Goal: Book appointment/travel/reservation

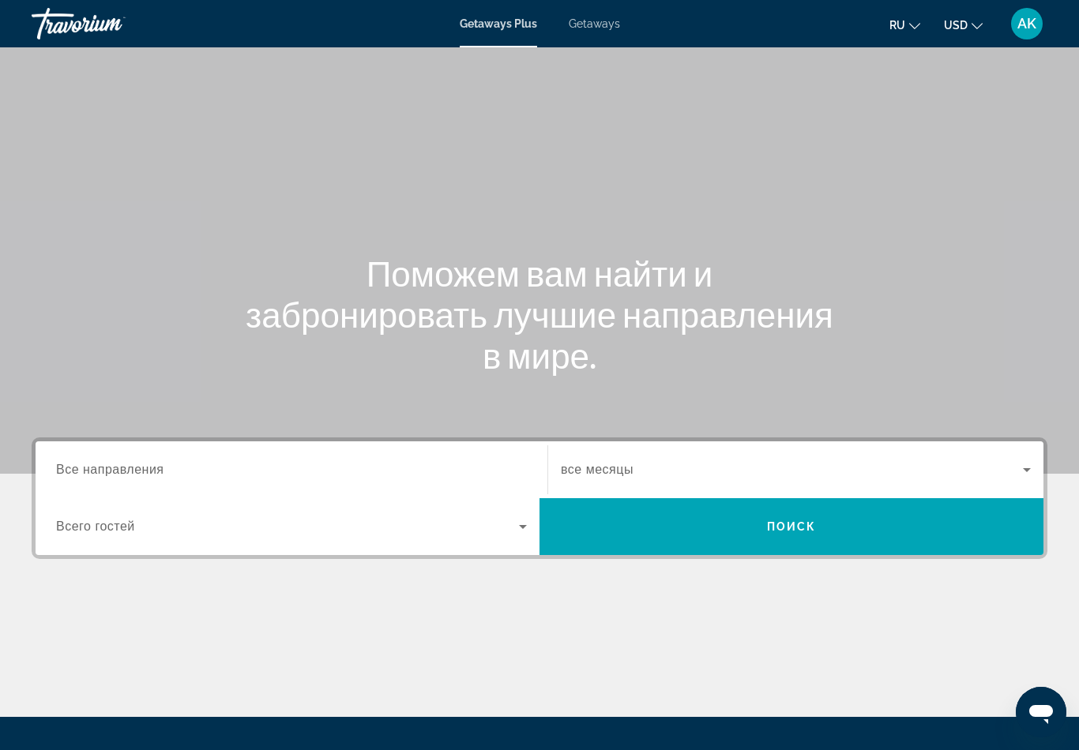
click at [292, 472] on input "Destination Все направления" at bounding box center [291, 470] width 471 height 19
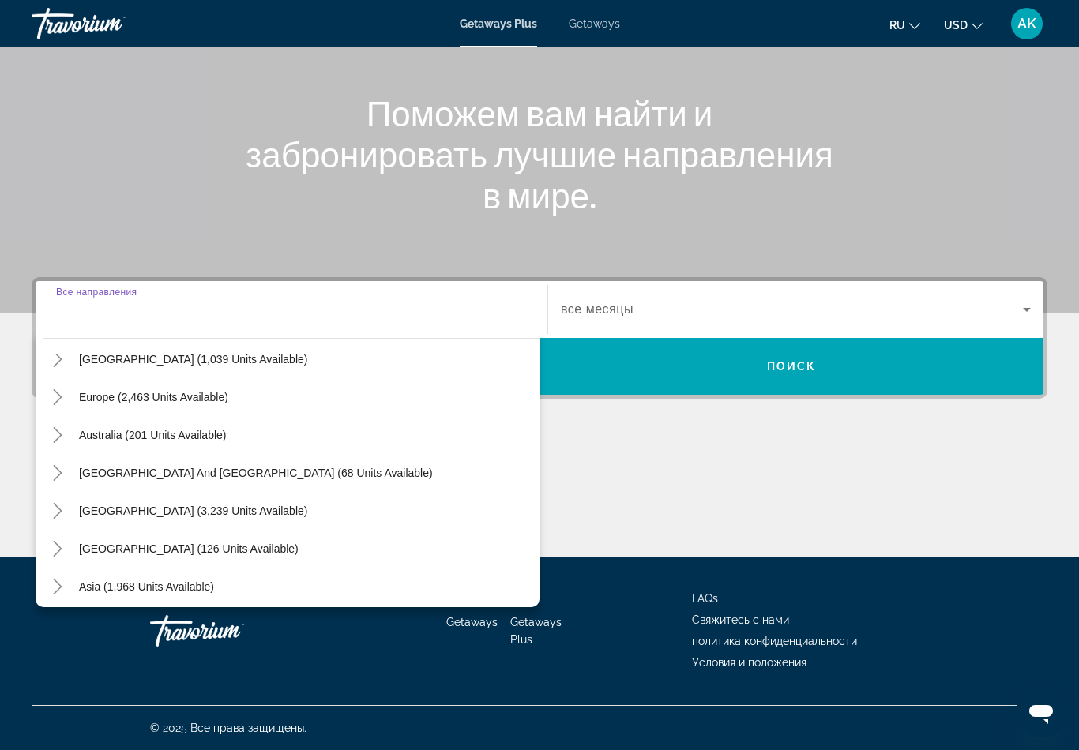
scroll to position [175, 0]
click at [120, 429] on span "Australia (201 units available)" at bounding box center [153, 434] width 148 height 13
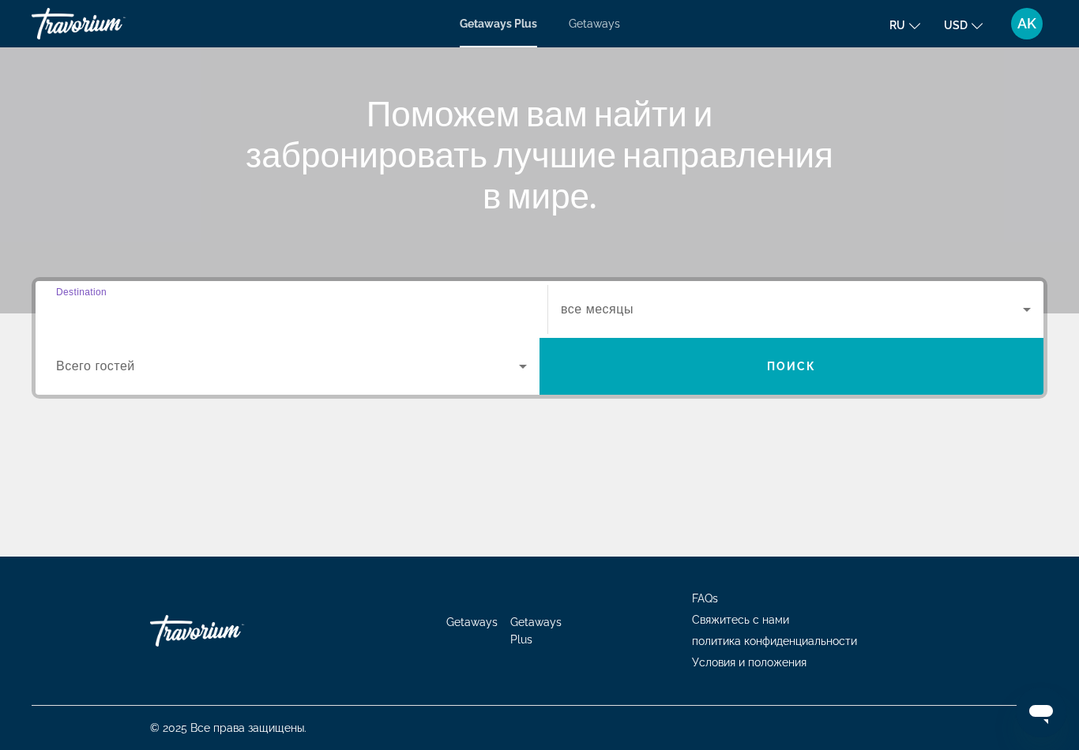
type input "**********"
click at [287, 365] on span "Search widget" at bounding box center [287, 366] width 463 height 19
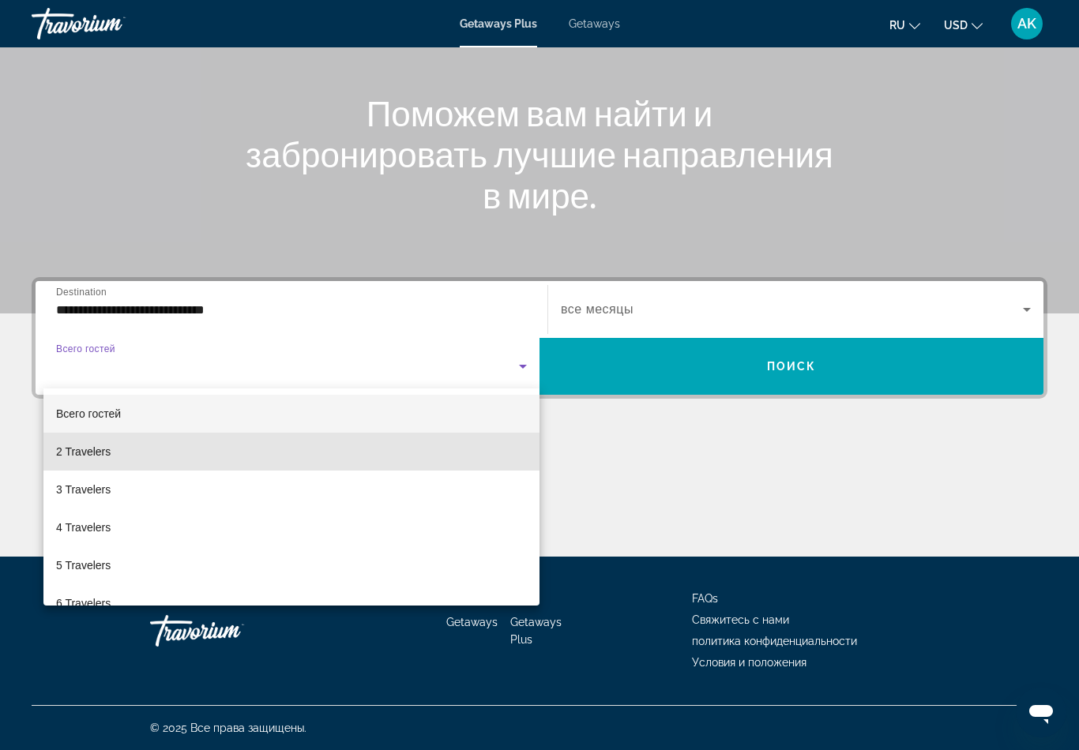
click at [414, 455] on mat-option "2 Travelers" at bounding box center [291, 452] width 496 height 38
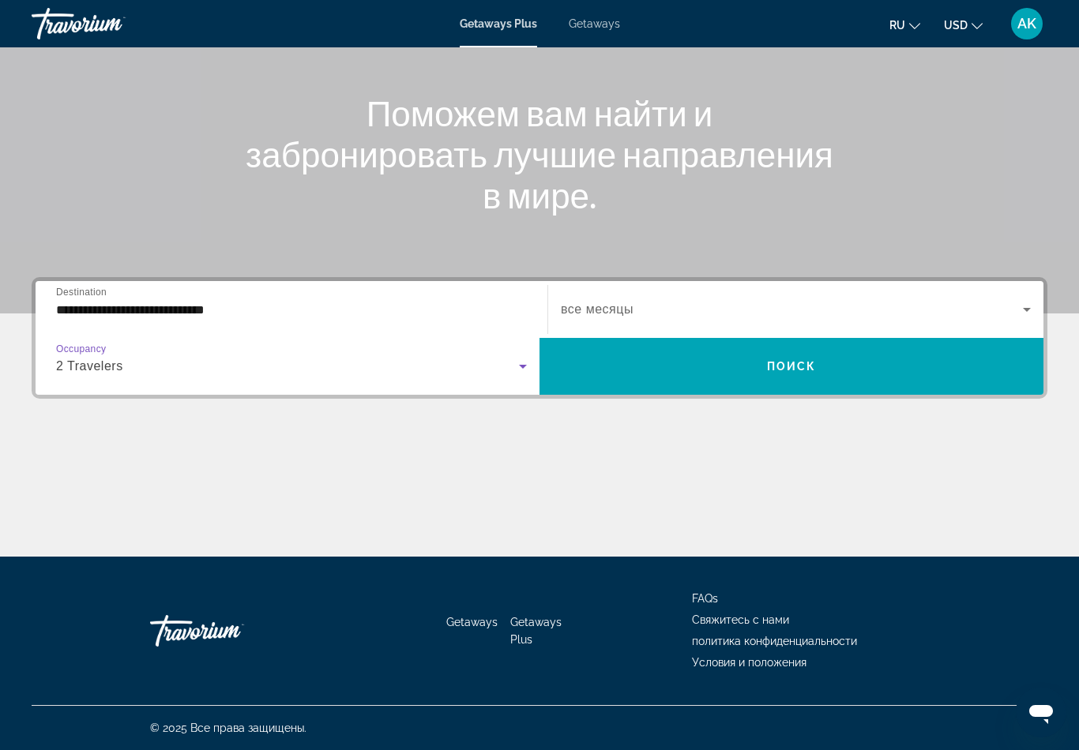
click at [520, 366] on icon "Search widget" at bounding box center [523, 367] width 8 height 4
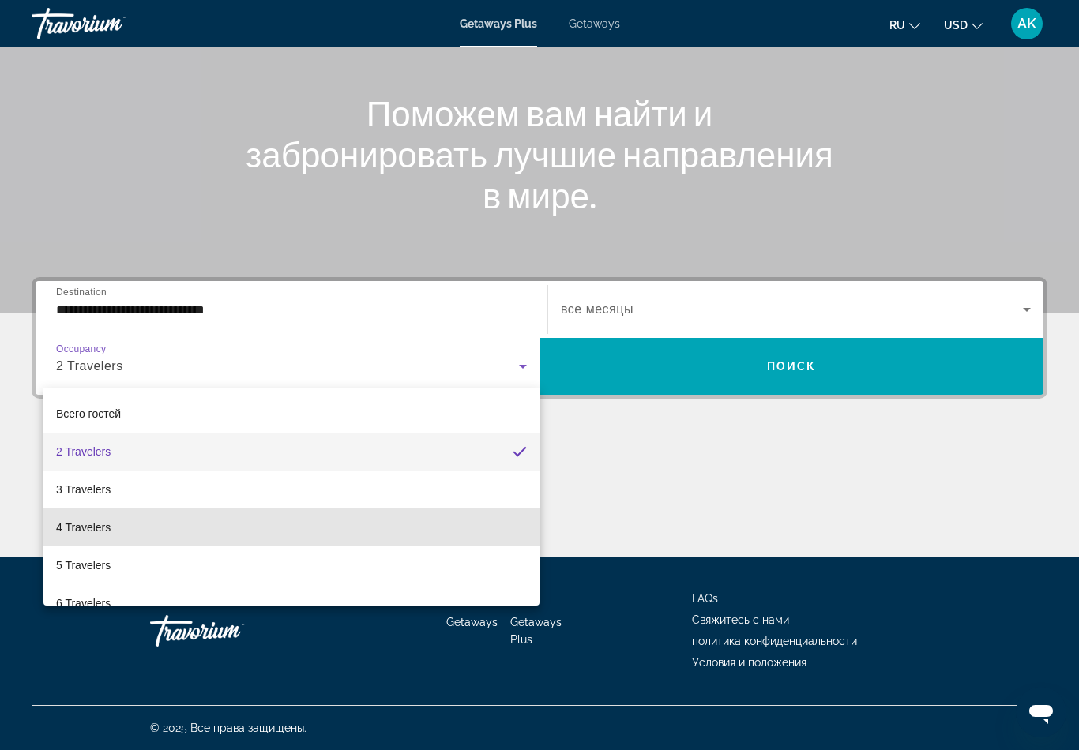
click at [212, 528] on mat-option "4 Travelers" at bounding box center [291, 528] width 496 height 38
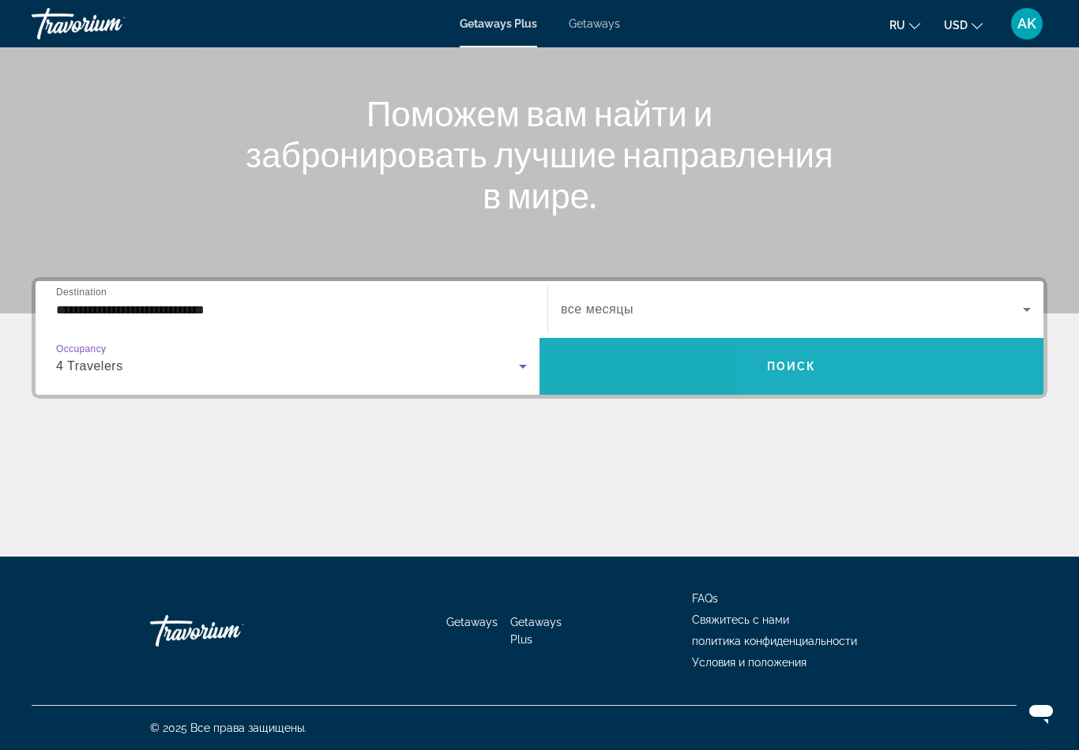
click at [906, 374] on span "Search widget" at bounding box center [791, 366] width 504 height 38
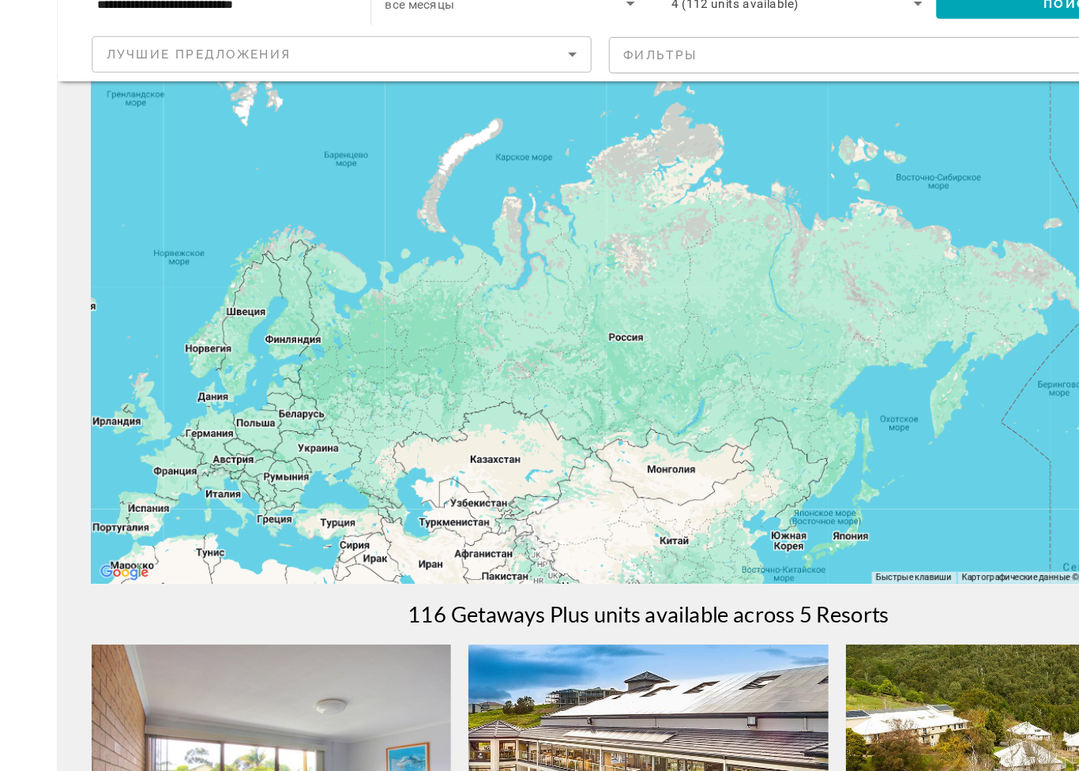
scroll to position [69, 0]
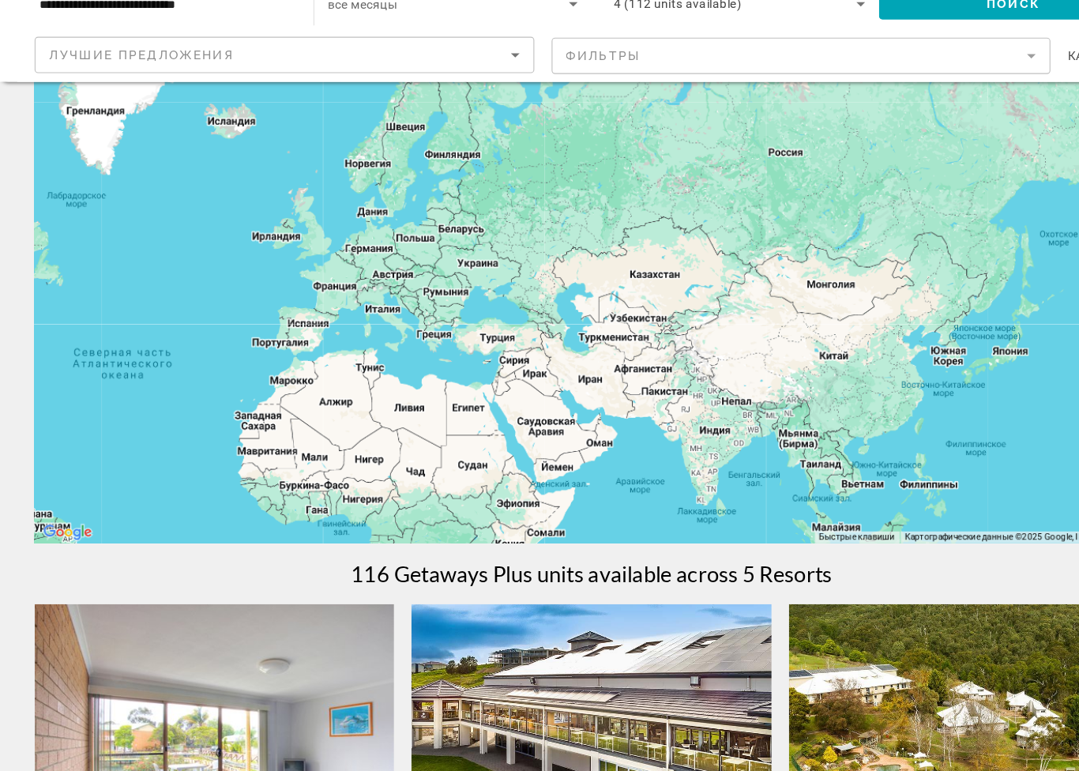
click at [460, 302] on div "Main content" at bounding box center [540, 326] width 1016 height 474
click at [449, 313] on div "Main content" at bounding box center [540, 326] width 1016 height 474
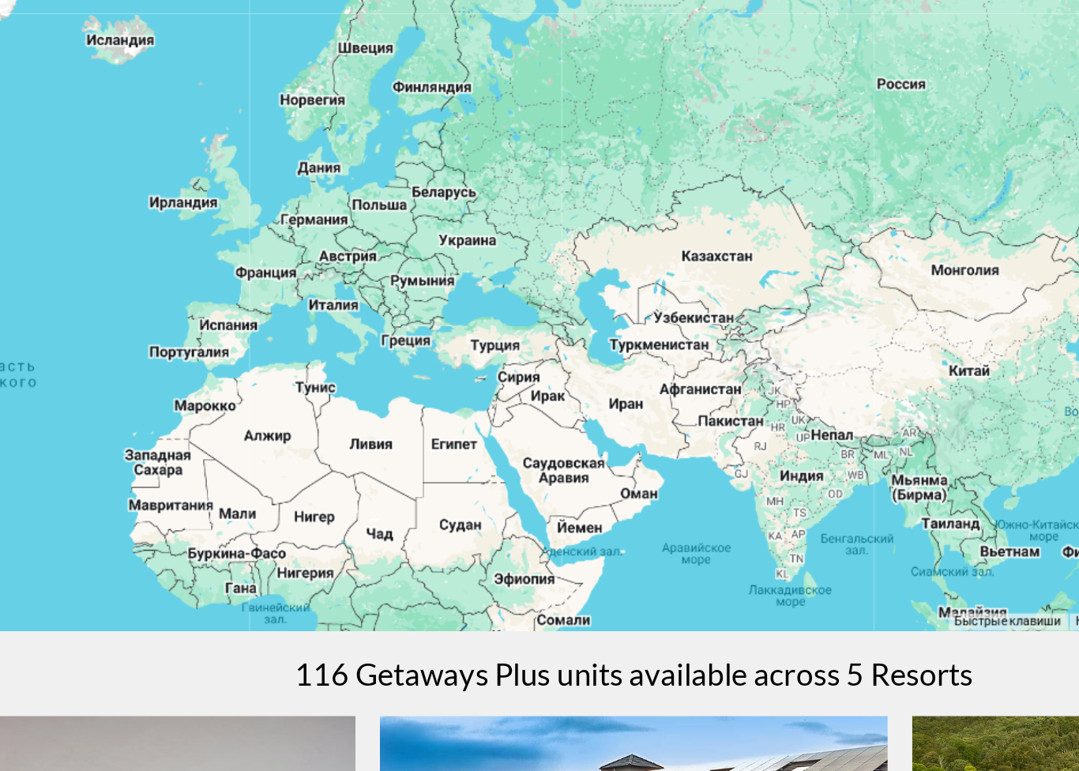
click at [306, 227] on div "Main content" at bounding box center [540, 326] width 1016 height 474
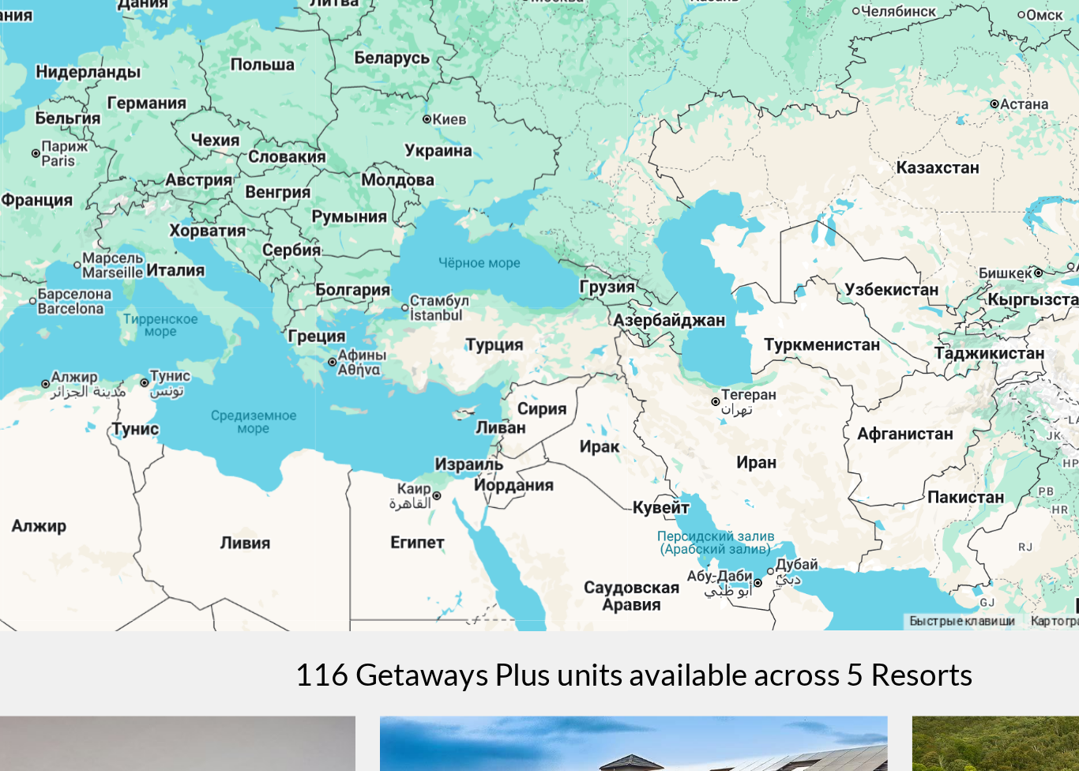
click at [320, 223] on div "Main content" at bounding box center [540, 326] width 1016 height 474
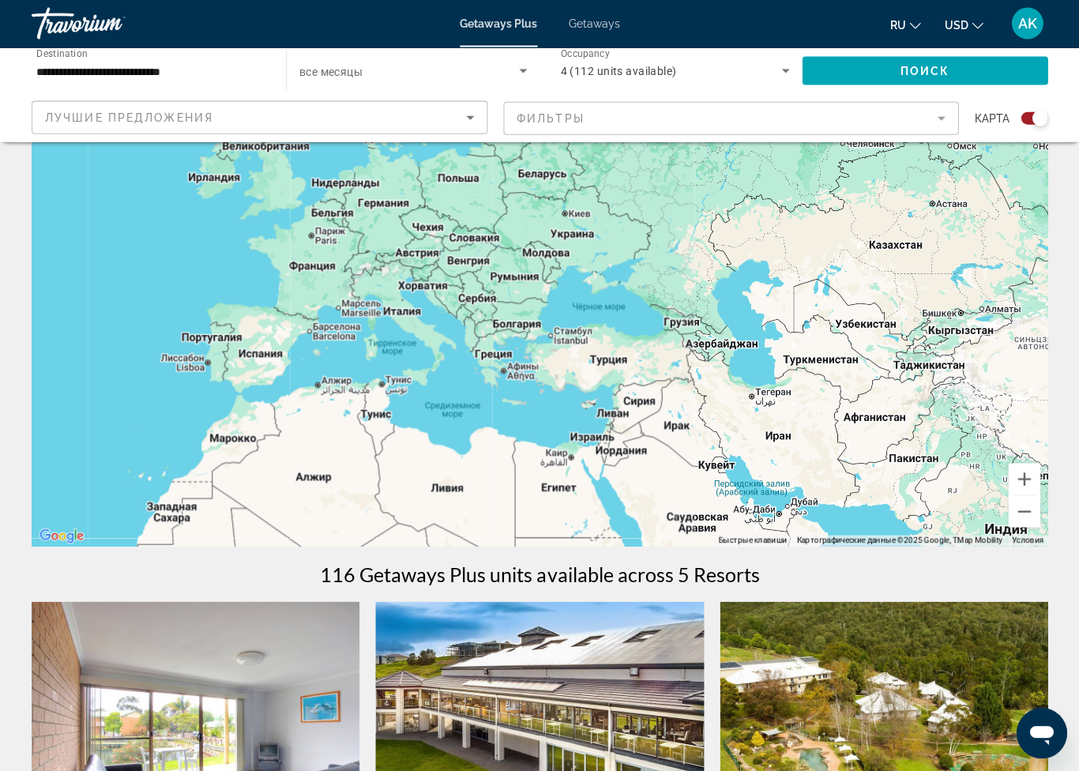
scroll to position [87, 0]
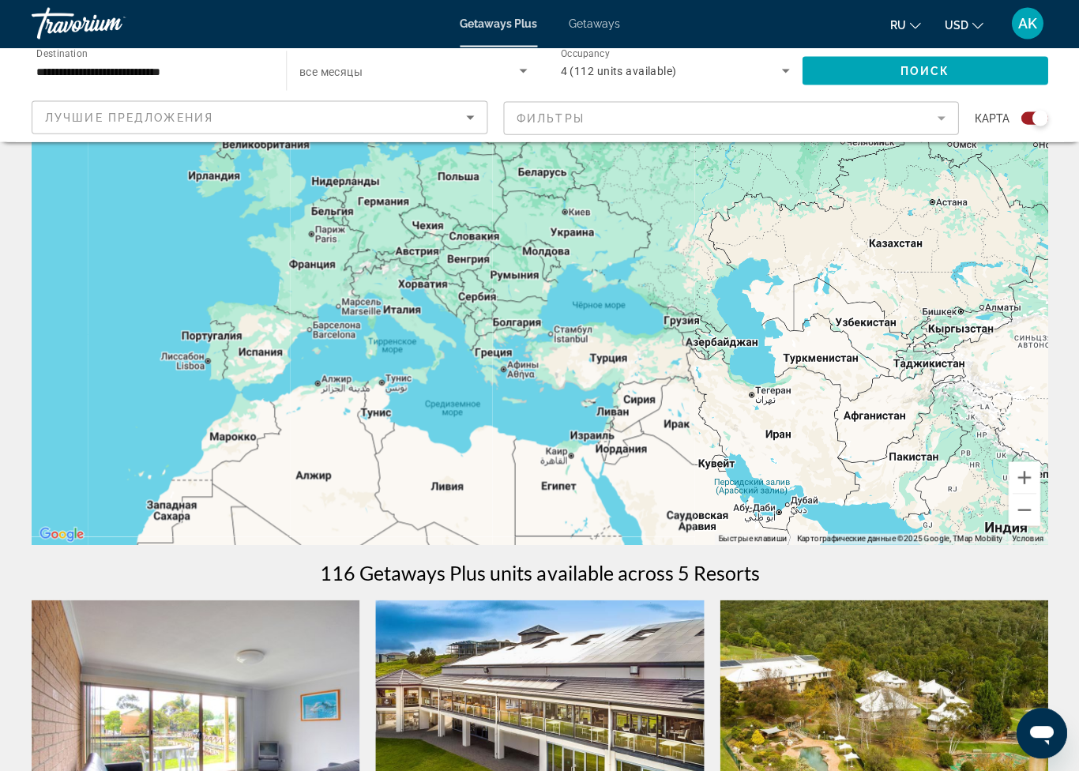
click at [1045, 113] on div "Search widget" at bounding box center [1039, 119] width 16 height 16
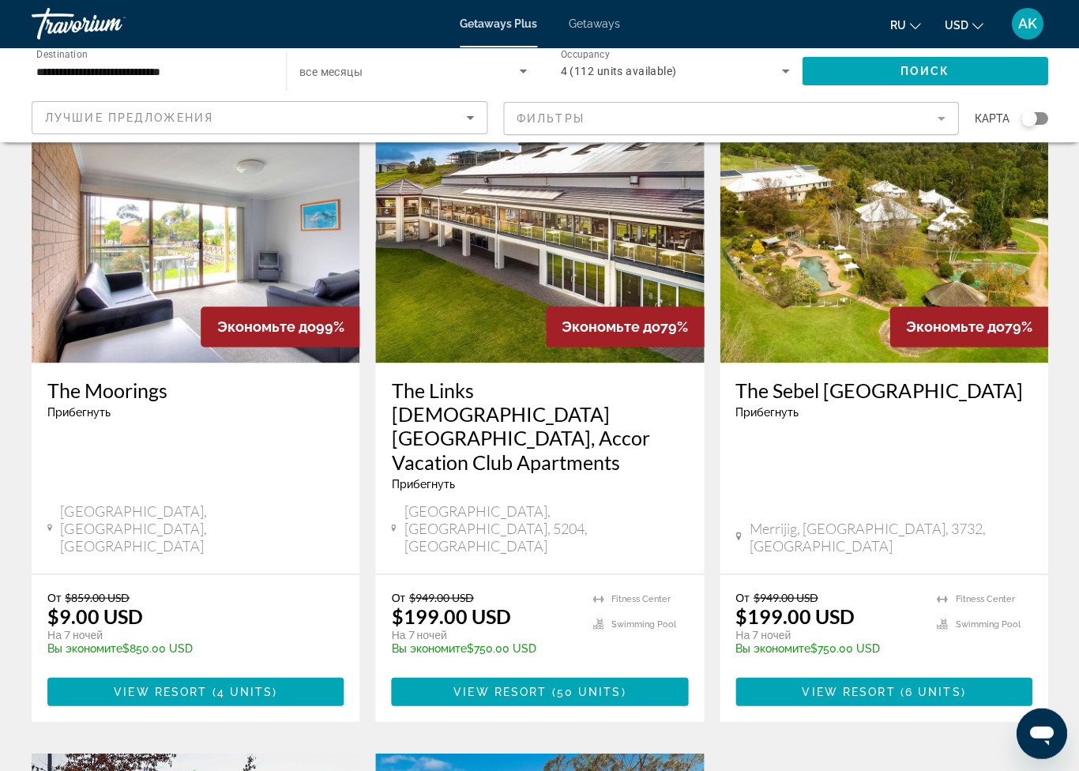
click at [1033, 122] on div "Search widget" at bounding box center [1028, 119] width 16 height 16
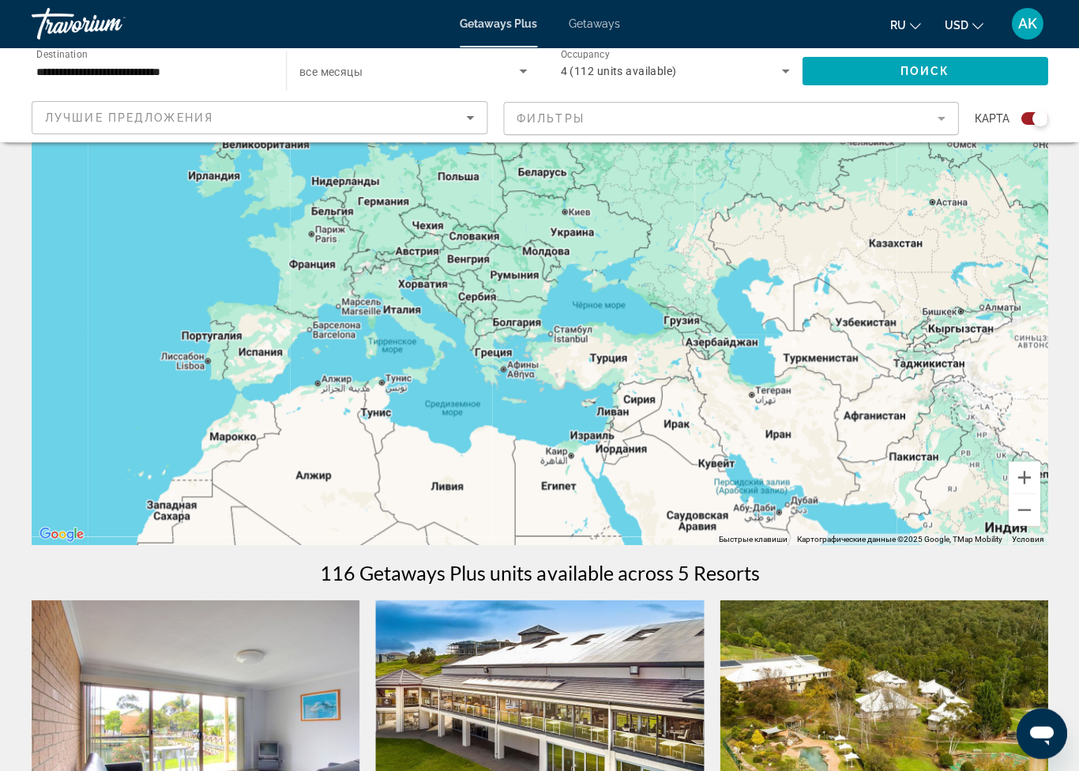
click at [605, 358] on div "Main content" at bounding box center [540, 307] width 1016 height 474
click at [579, 336] on div "Main content" at bounding box center [540, 307] width 1016 height 474
click at [615, 361] on div "Main content" at bounding box center [540, 307] width 1016 height 474
click at [605, 362] on div "Main content" at bounding box center [540, 307] width 1016 height 474
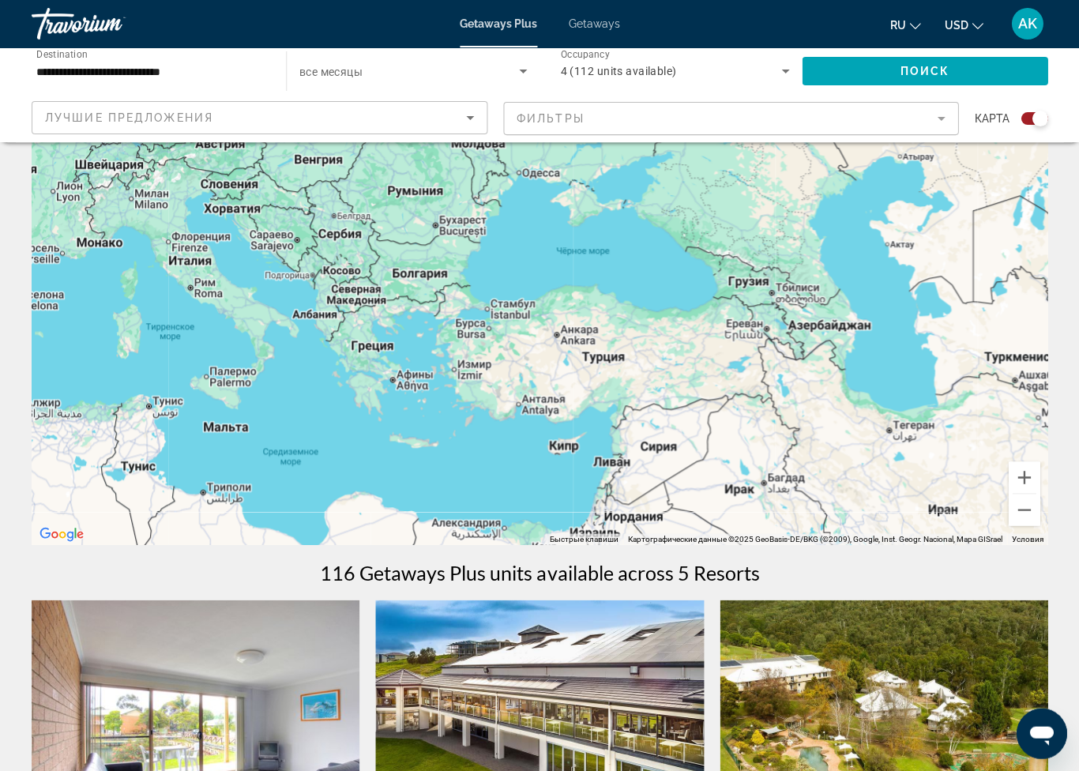
click at [599, 351] on div "Main content" at bounding box center [540, 307] width 1016 height 474
click at [569, 337] on div "Main content" at bounding box center [540, 307] width 1016 height 474
click at [609, 362] on div "Main content" at bounding box center [540, 307] width 1016 height 474
click at [598, 354] on div "Main content" at bounding box center [540, 307] width 1016 height 474
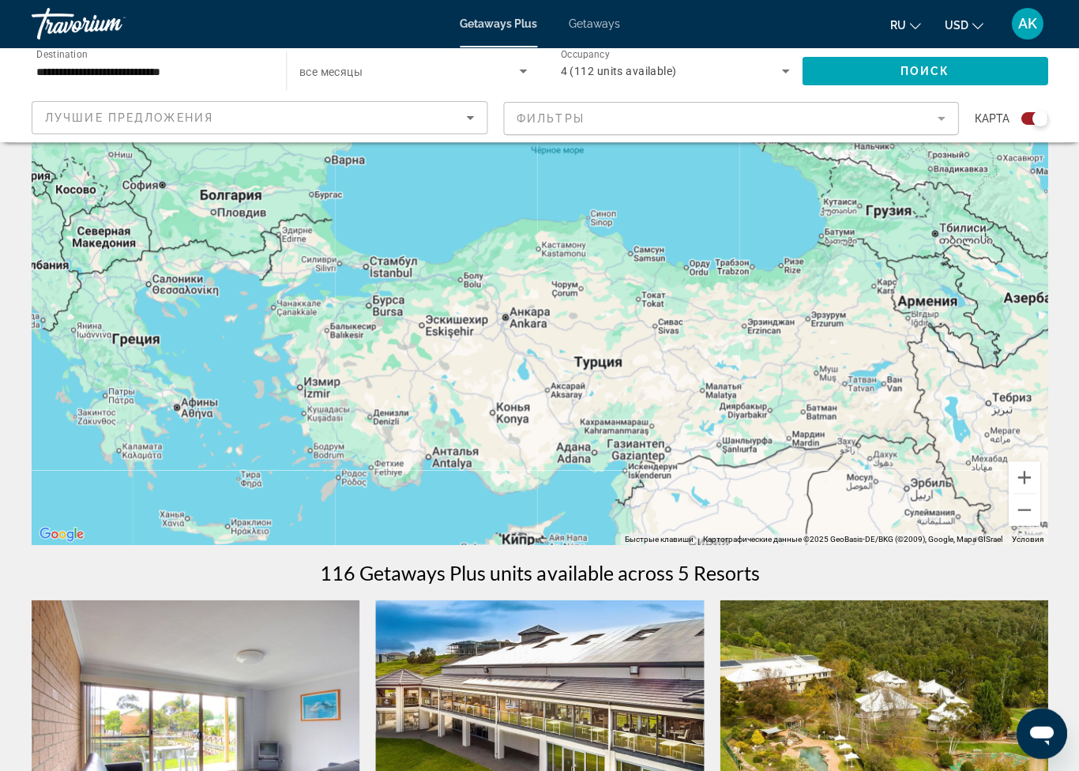
click at [600, 373] on div "Main content" at bounding box center [540, 307] width 1016 height 474
click at [603, 365] on div "Main content" at bounding box center [540, 307] width 1016 height 474
click at [607, 361] on div "Main content" at bounding box center [540, 307] width 1016 height 474
click at [948, 65] on span "Поиск" at bounding box center [925, 71] width 50 height 13
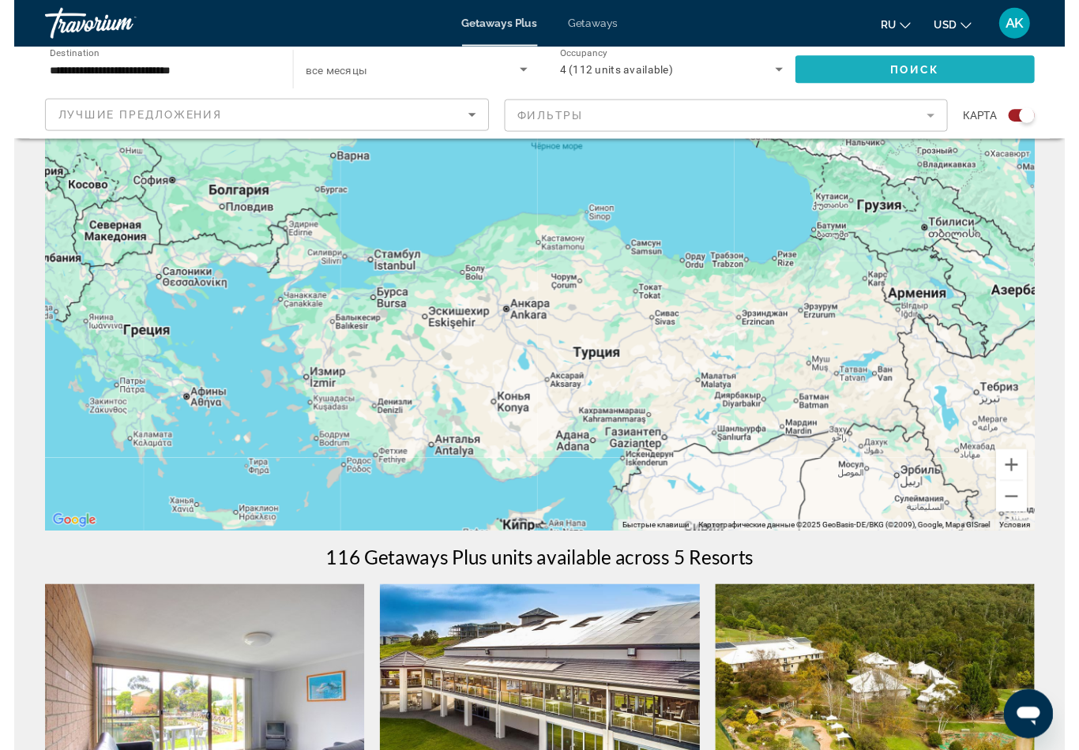
scroll to position [0, 0]
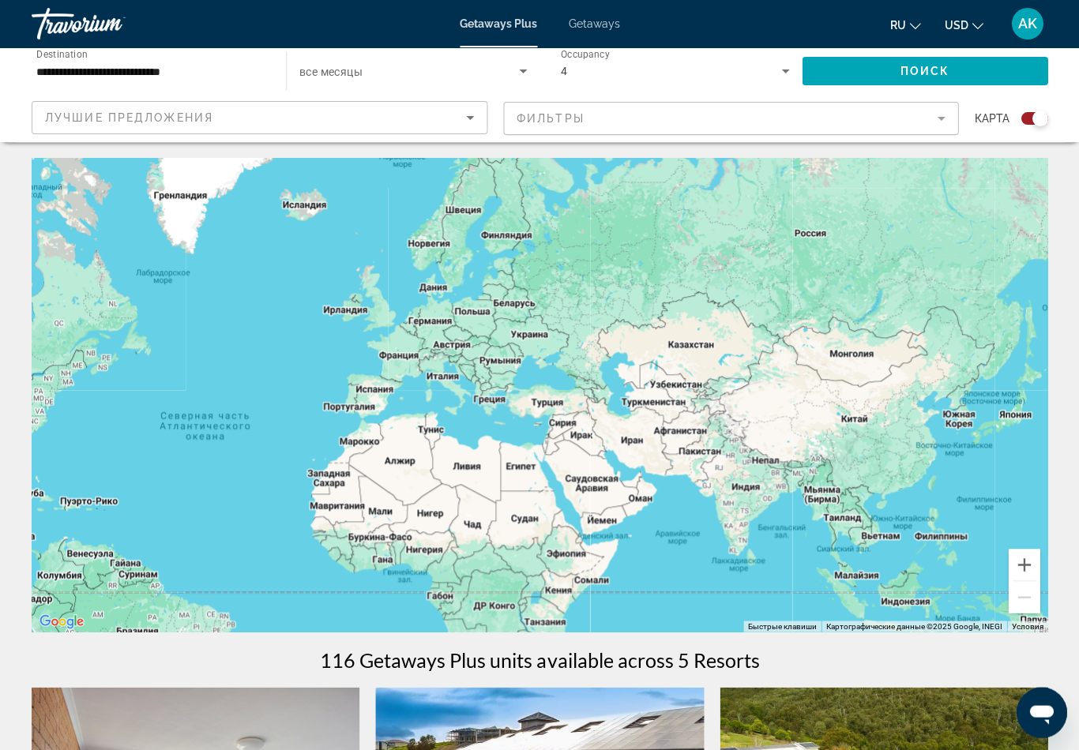
click at [535, 398] on div "Main content" at bounding box center [540, 395] width 1016 height 474
click at [589, 30] on span "Getaways" at bounding box center [594, 23] width 51 height 13
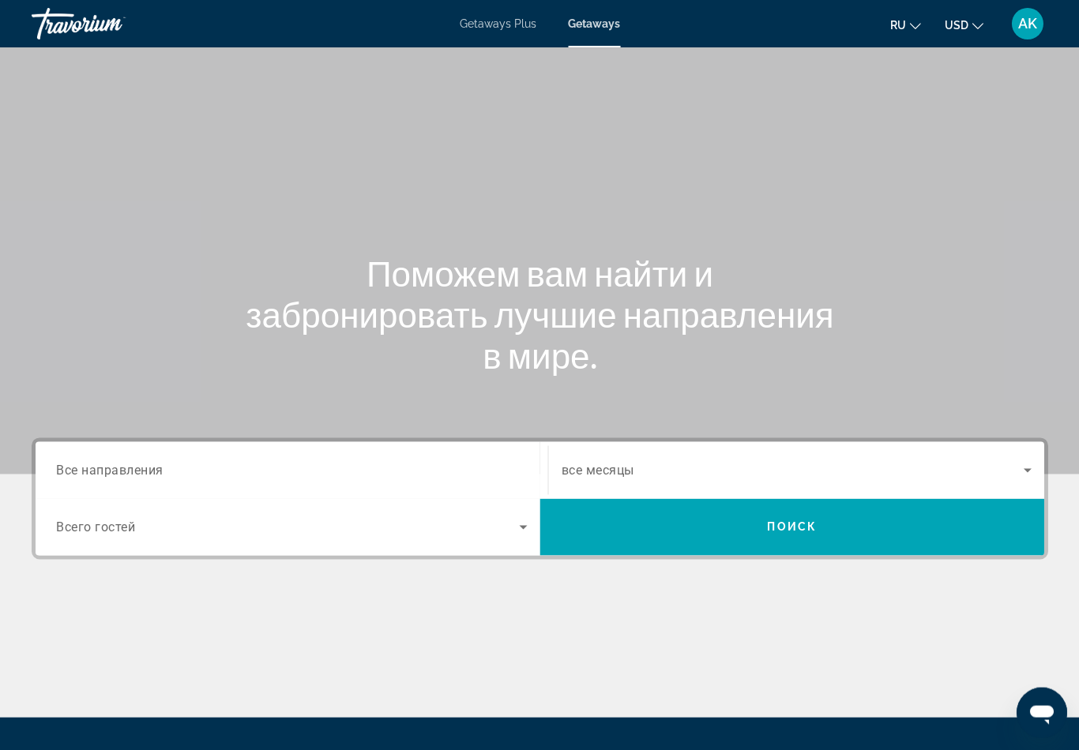
click at [341, 463] on input "Destination Все направления" at bounding box center [291, 470] width 471 height 19
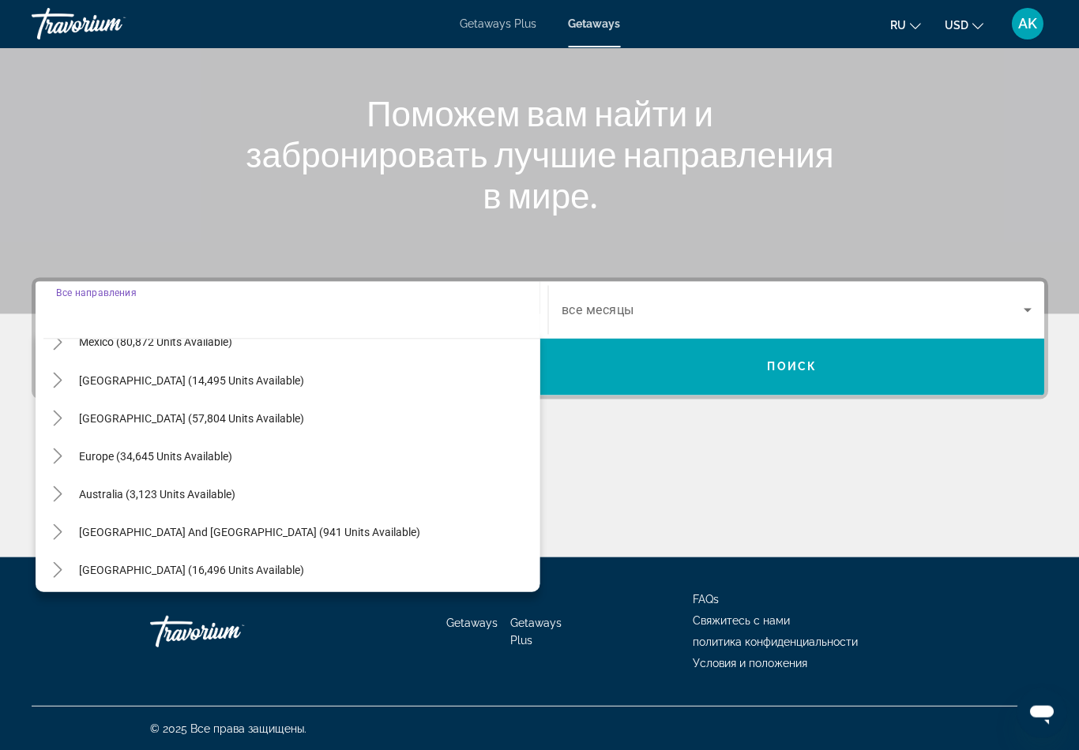
scroll to position [109, 0]
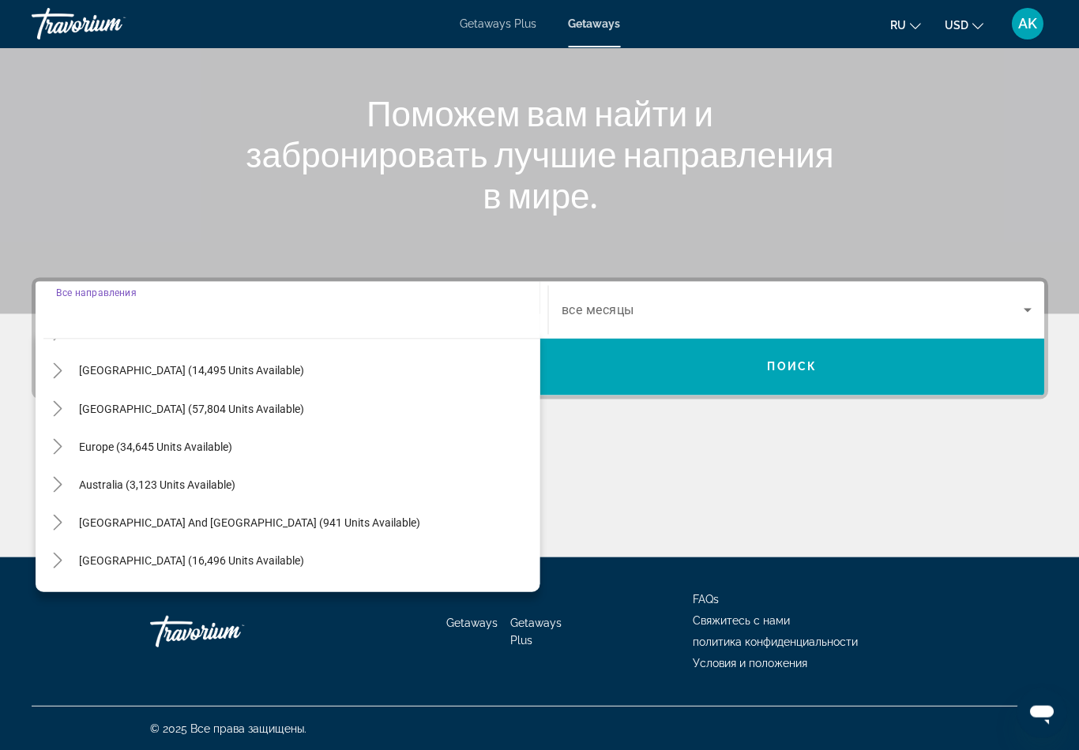
click at [194, 455] on span "Search widget" at bounding box center [305, 446] width 468 height 38
type input "**********"
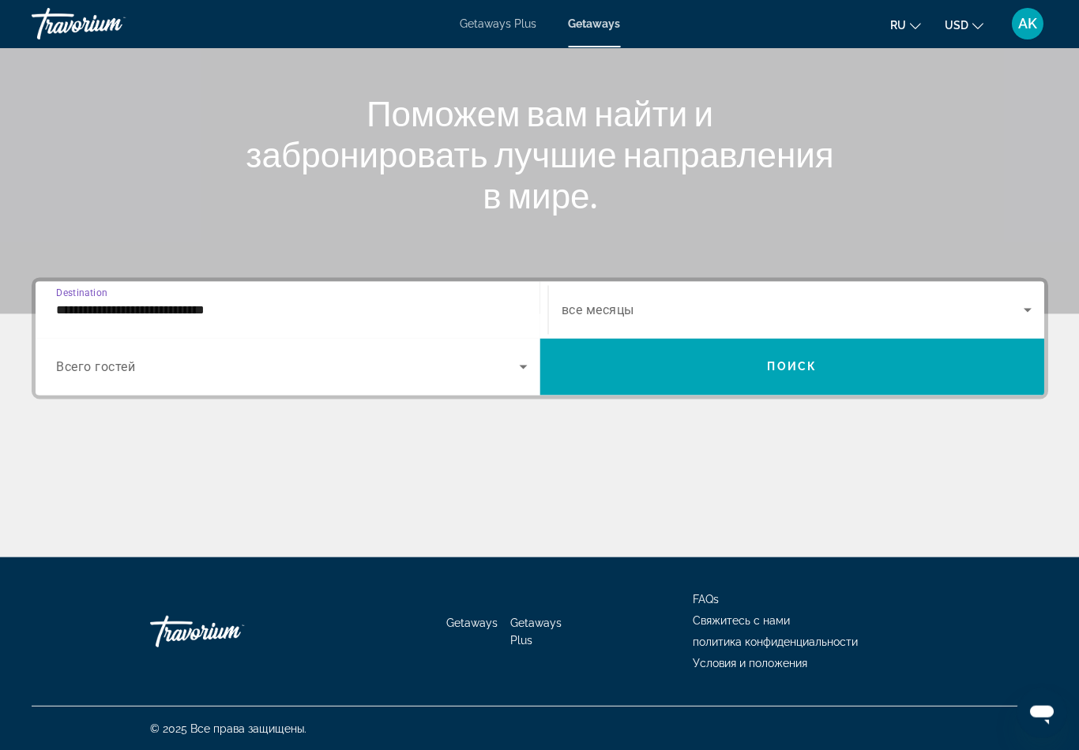
click at [826, 352] on span "Search widget" at bounding box center [791, 366] width 504 height 38
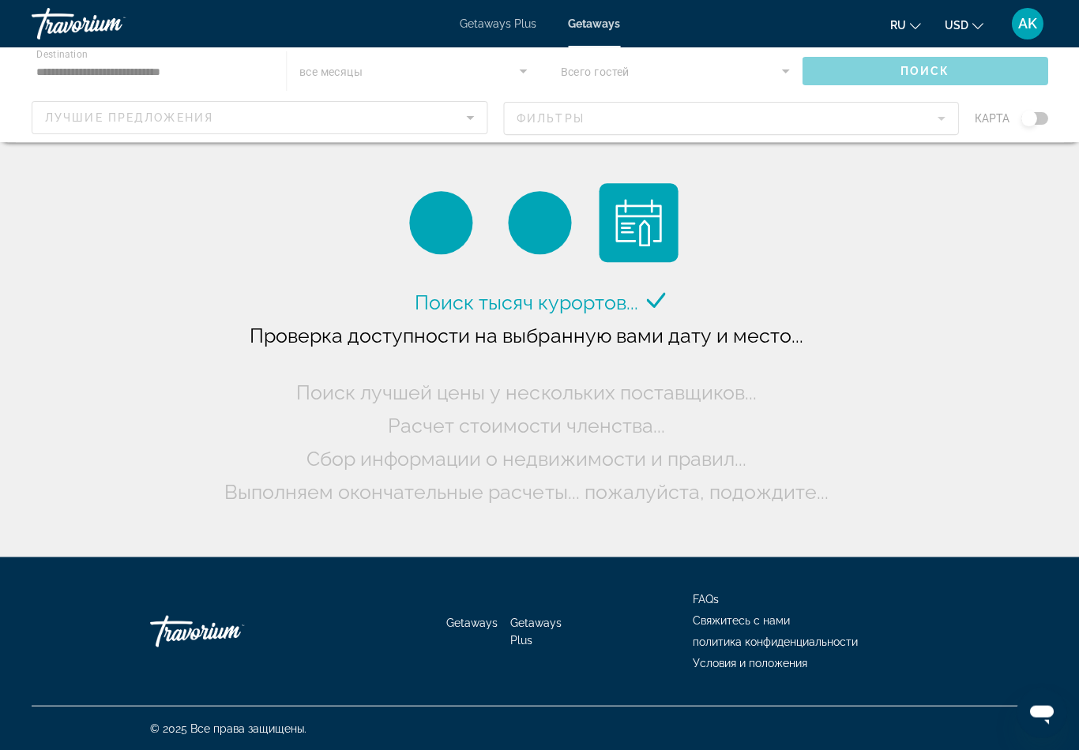
click at [1028, 117] on div "Main content" at bounding box center [539, 94] width 1079 height 95
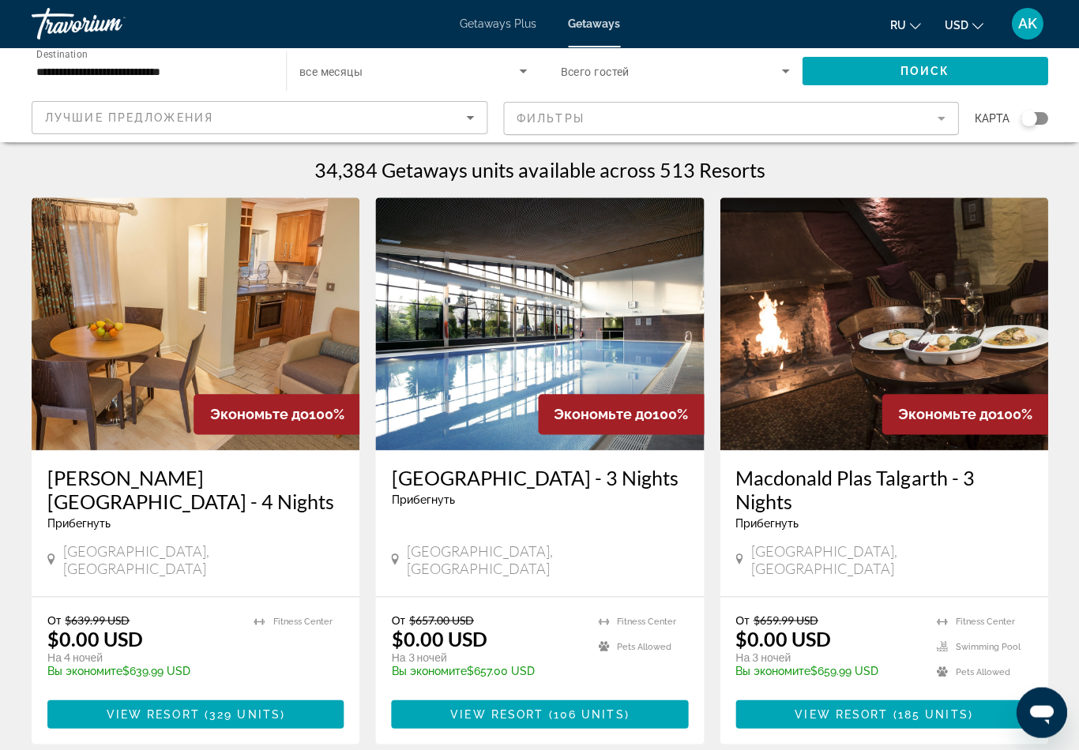
click at [1028, 117] on div "Search widget" at bounding box center [1028, 119] width 16 height 16
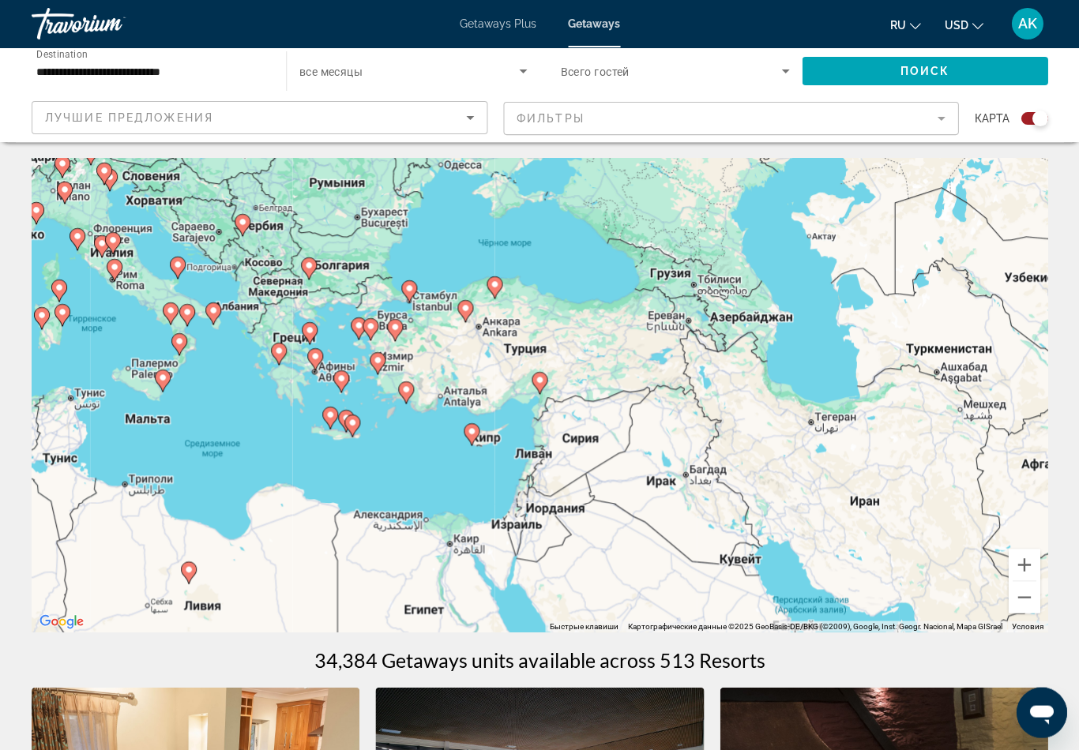
click at [499, 332] on div "Чтобы активировать перетаскивание с помощью клавиатуры, нажмите Alt + Ввод. Пос…" at bounding box center [540, 395] width 1016 height 474
click at [415, 286] on icon "Main content" at bounding box center [409, 291] width 14 height 21
type input "**********"
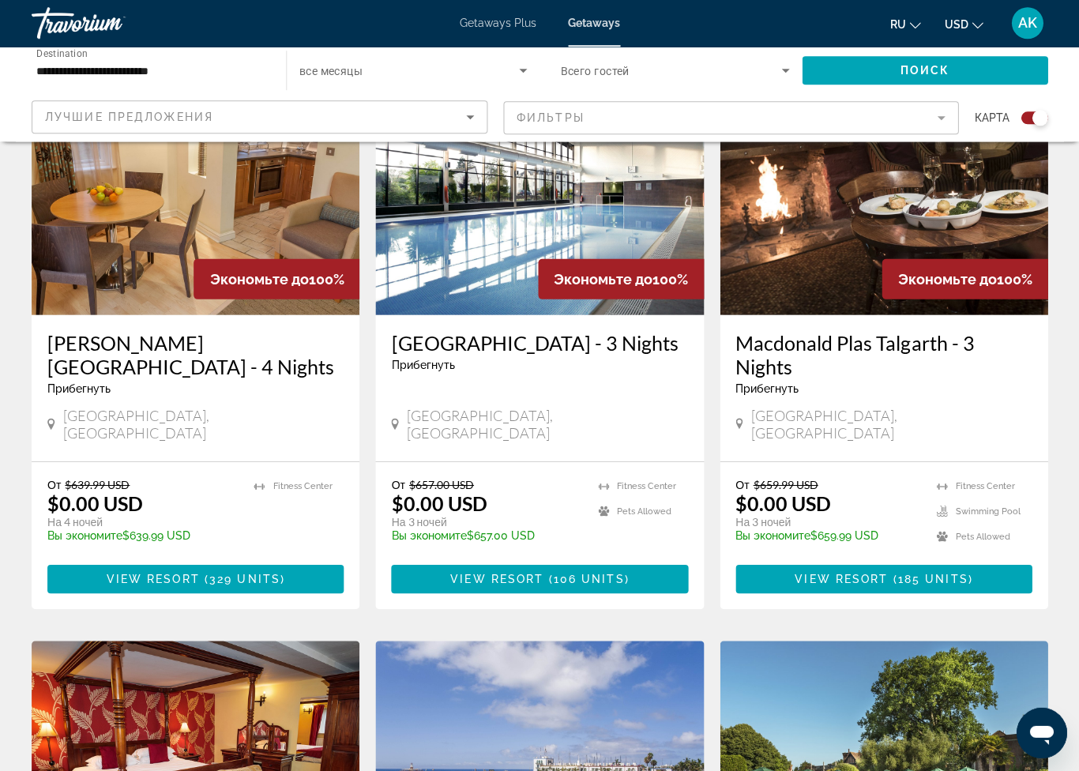
scroll to position [625, 0]
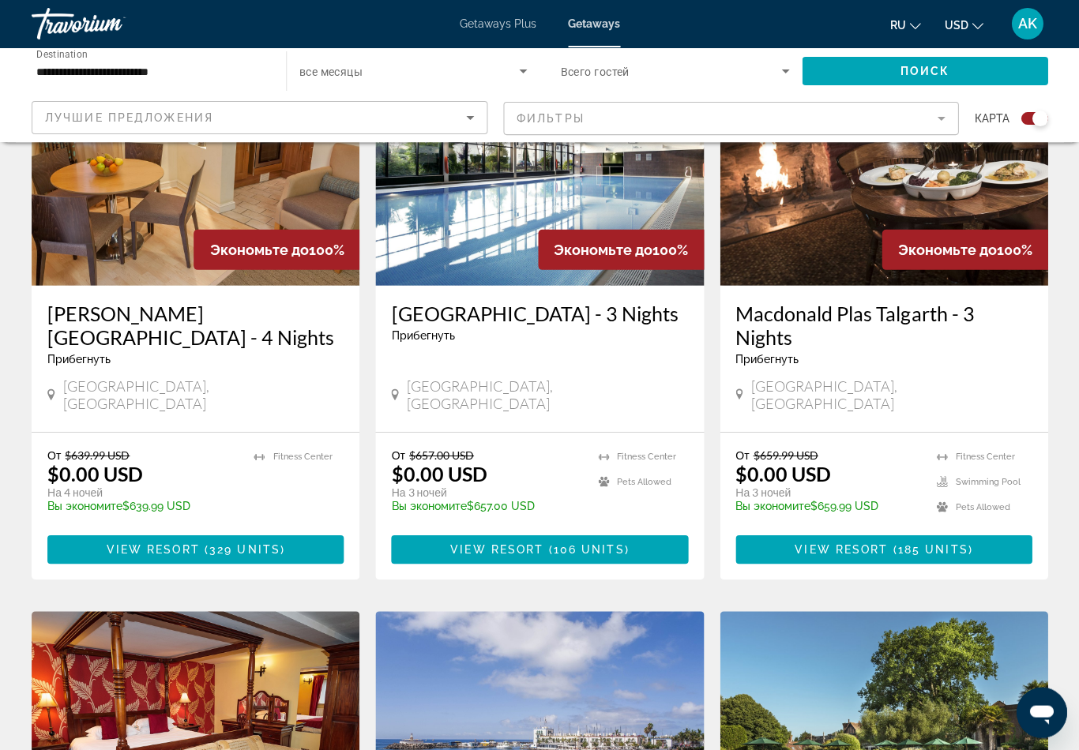
click at [918, 66] on span "Поиск" at bounding box center [925, 71] width 50 height 13
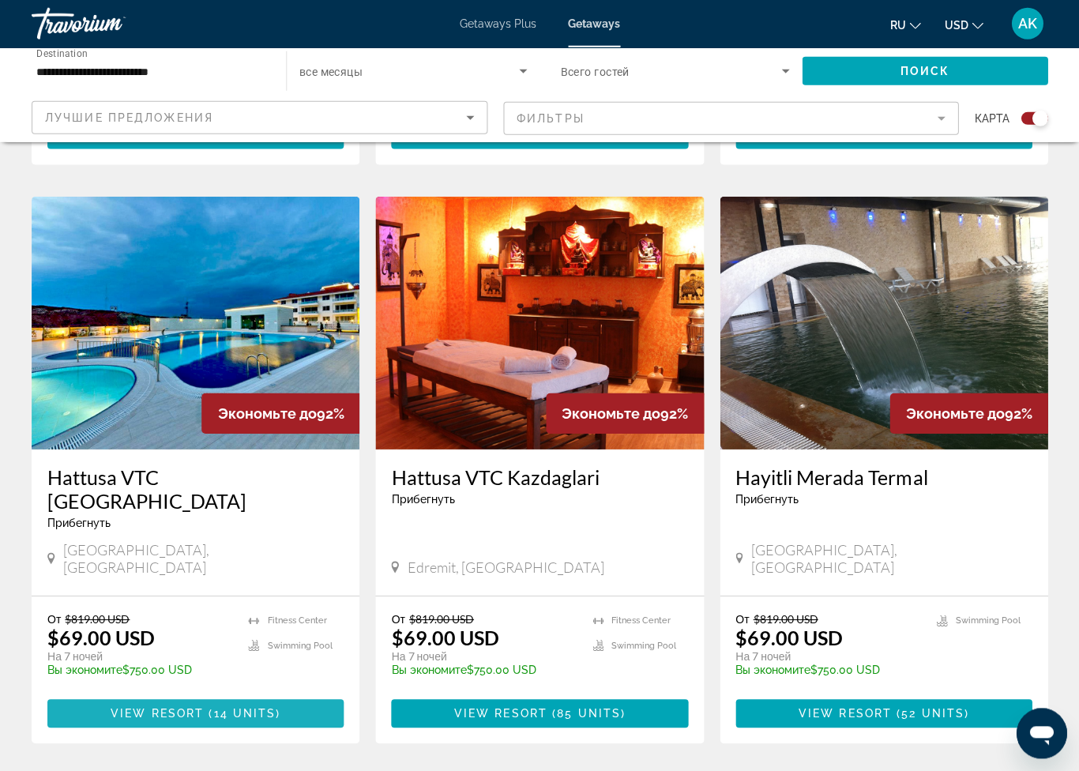
scroll to position [1600, 0]
click at [274, 706] on span "( 14 units )" at bounding box center [242, 712] width 77 height 13
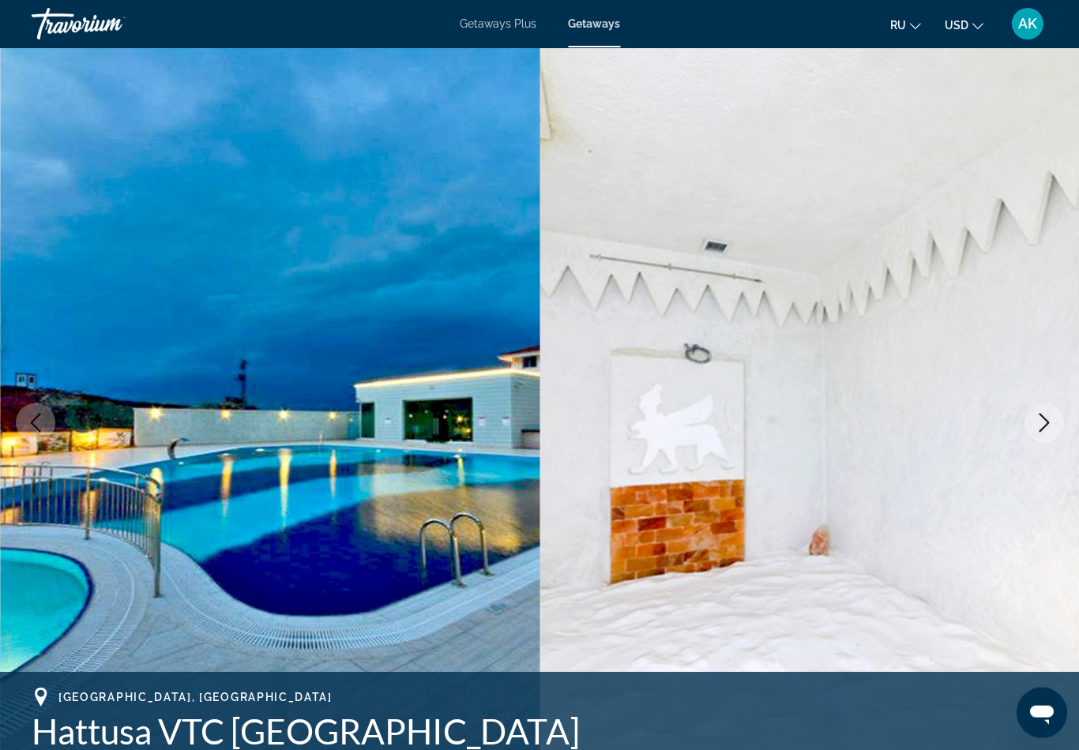
click at [1047, 416] on icon "Next image" at bounding box center [1043, 422] width 19 height 19
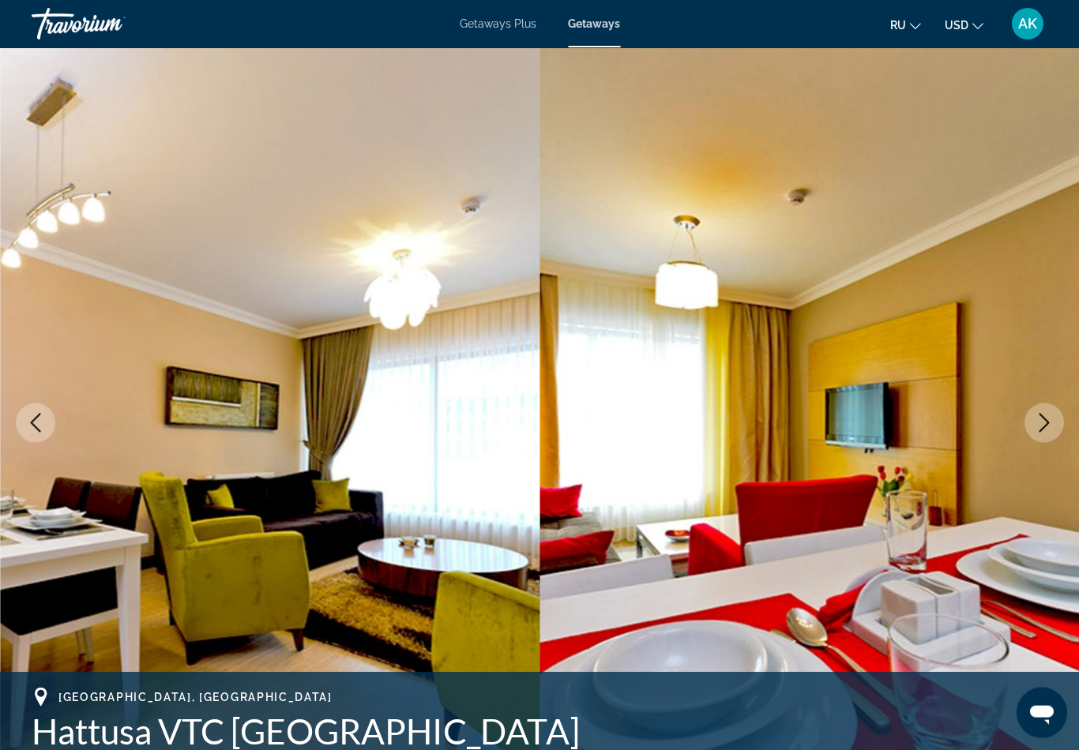
click at [1051, 415] on icon "Next image" at bounding box center [1043, 422] width 19 height 19
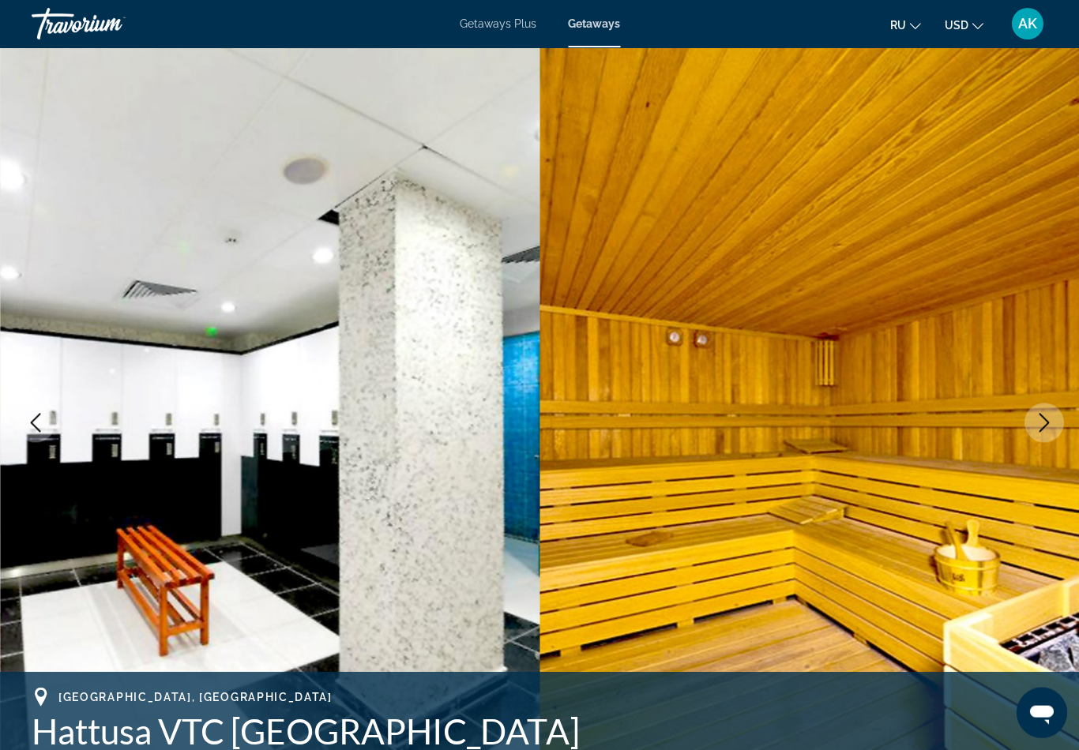
click at [1051, 417] on icon "Next image" at bounding box center [1043, 422] width 19 height 19
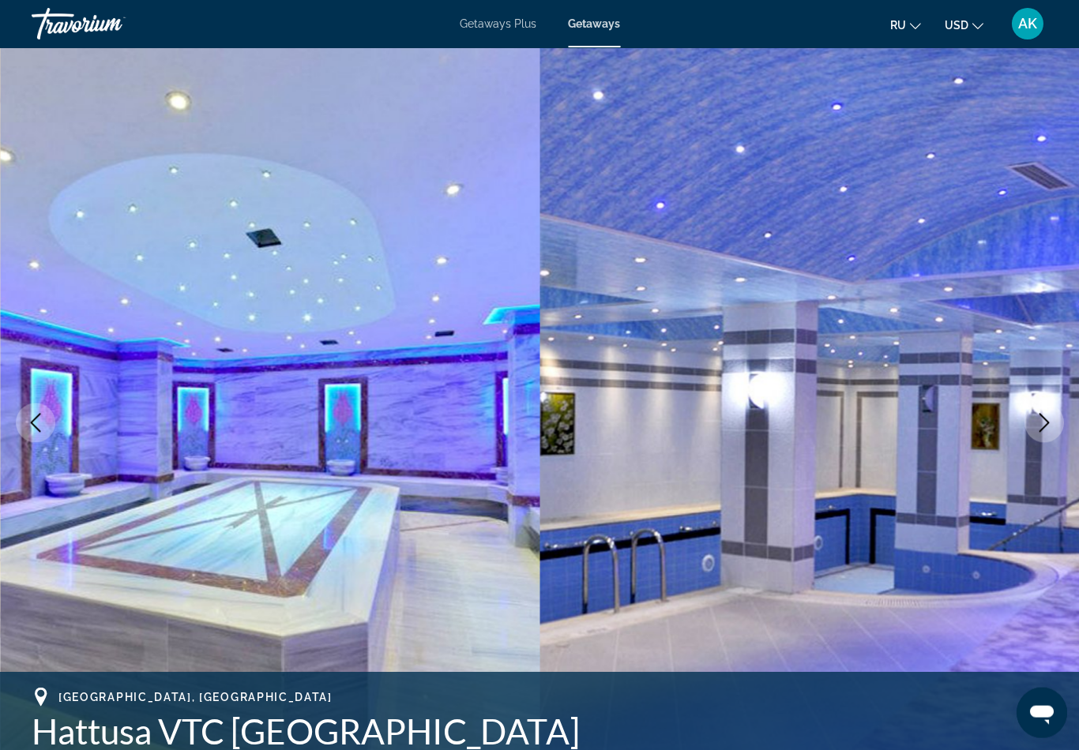
click at [1052, 418] on icon "Next image" at bounding box center [1043, 422] width 19 height 19
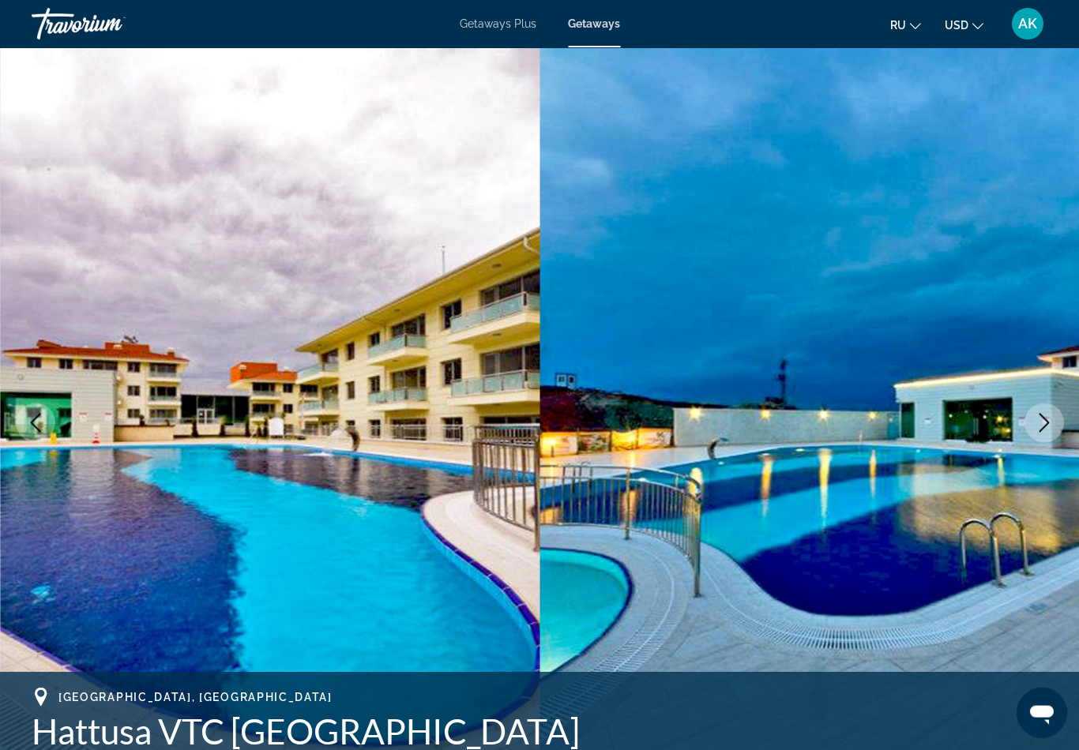
click at [1049, 417] on icon "Next image" at bounding box center [1043, 422] width 19 height 19
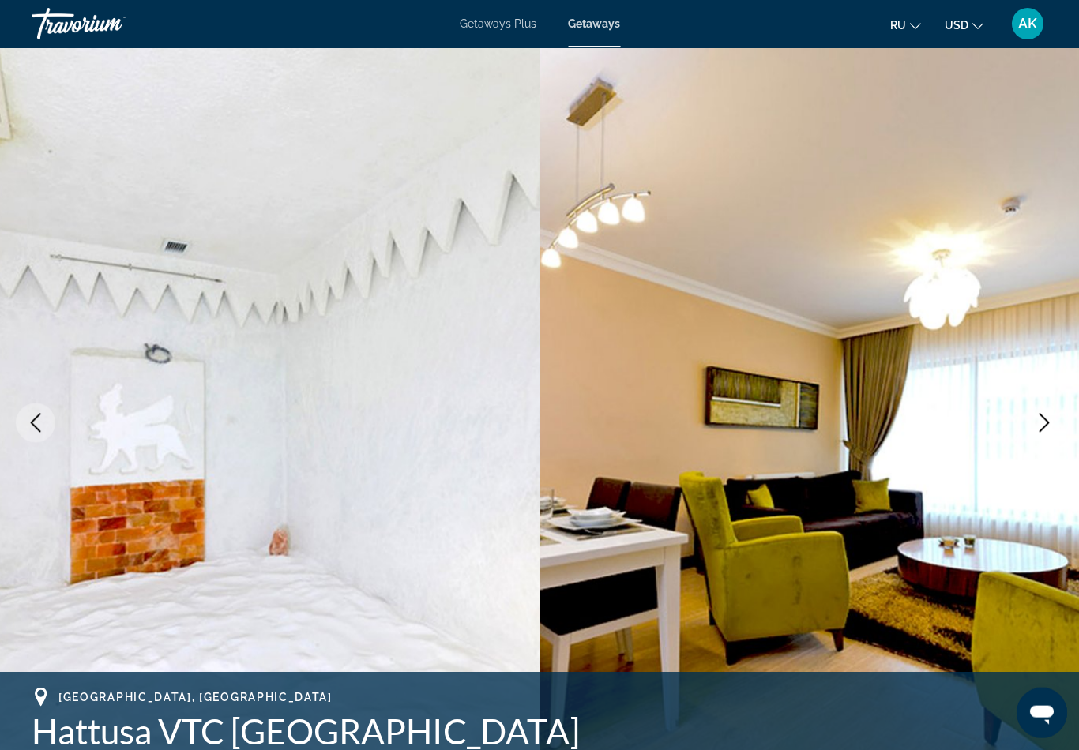
click at [1054, 416] on button "Next image" at bounding box center [1043, 422] width 39 height 39
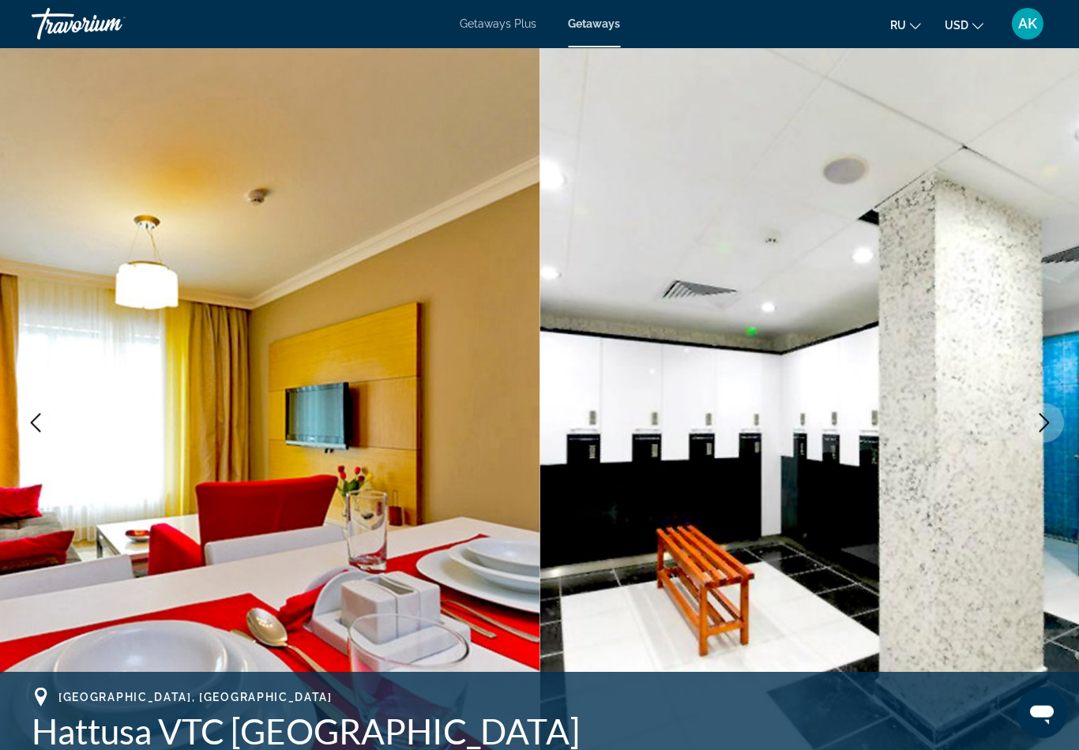
click at [1050, 419] on icon "Next image" at bounding box center [1043, 422] width 19 height 19
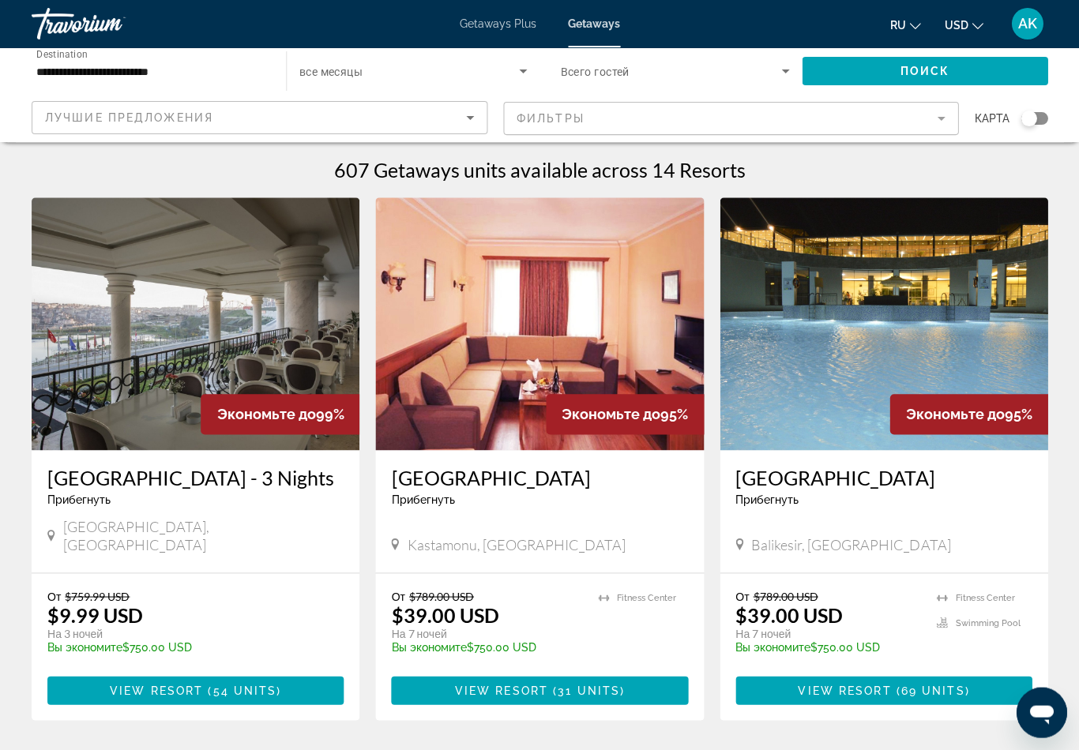
click at [910, 684] on span "69 units" at bounding box center [932, 690] width 64 height 13
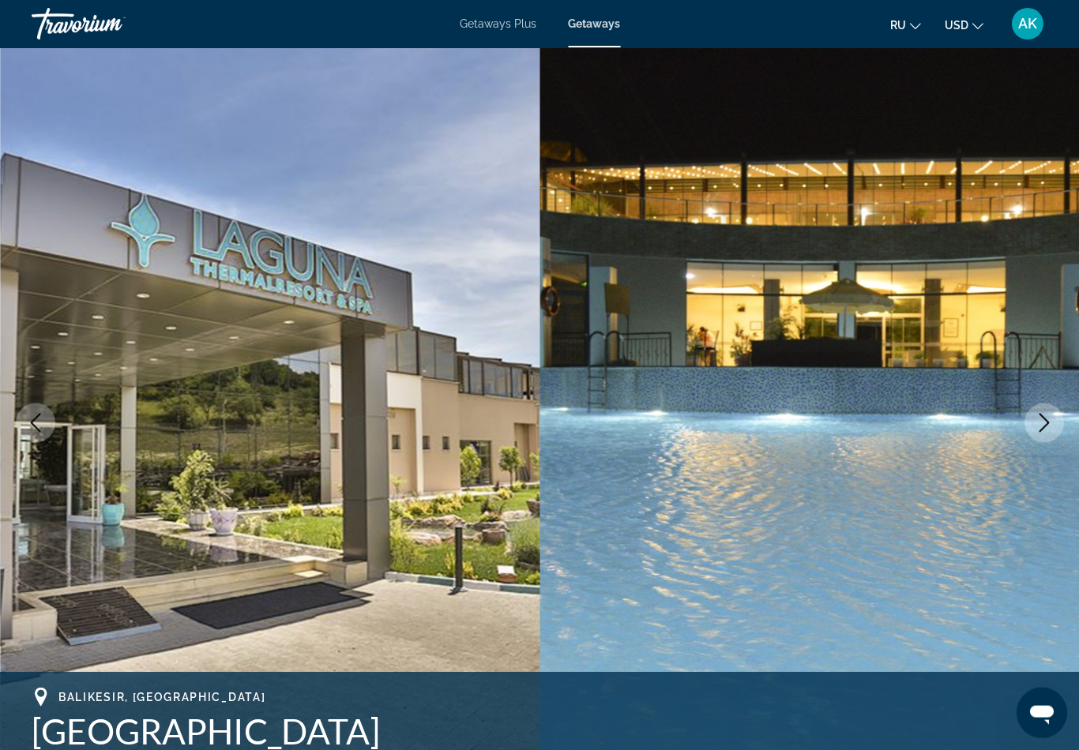
click at [1054, 419] on button "Next image" at bounding box center [1043, 422] width 39 height 39
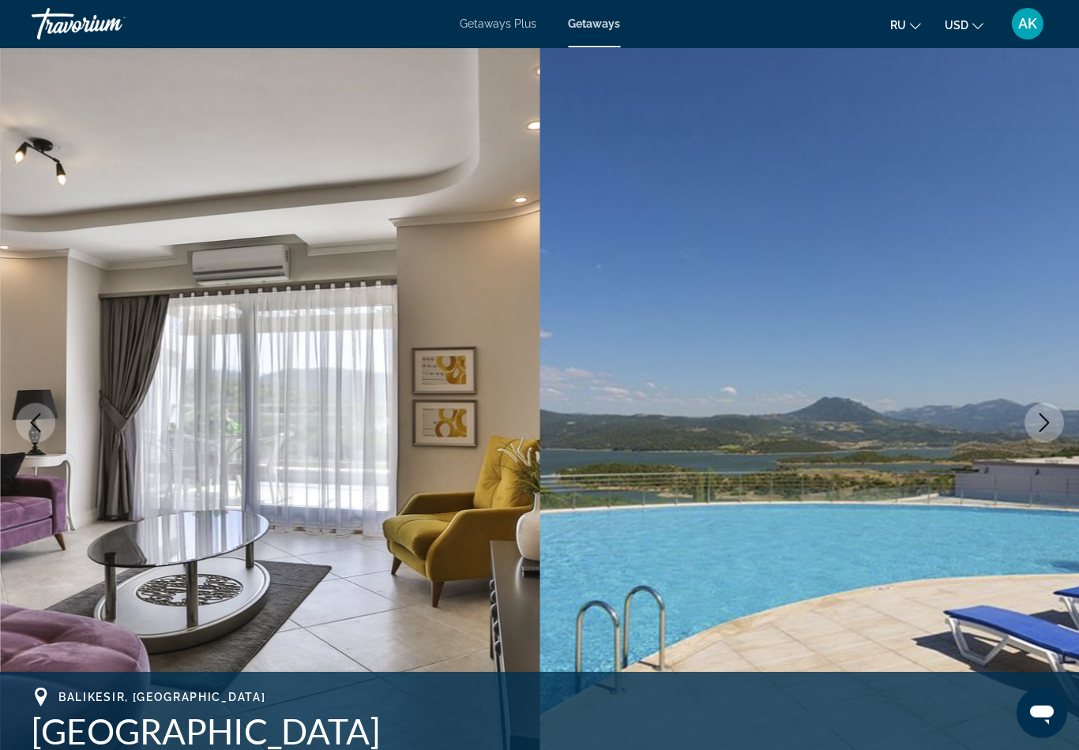
click at [1047, 420] on icon "Next image" at bounding box center [1043, 422] width 19 height 19
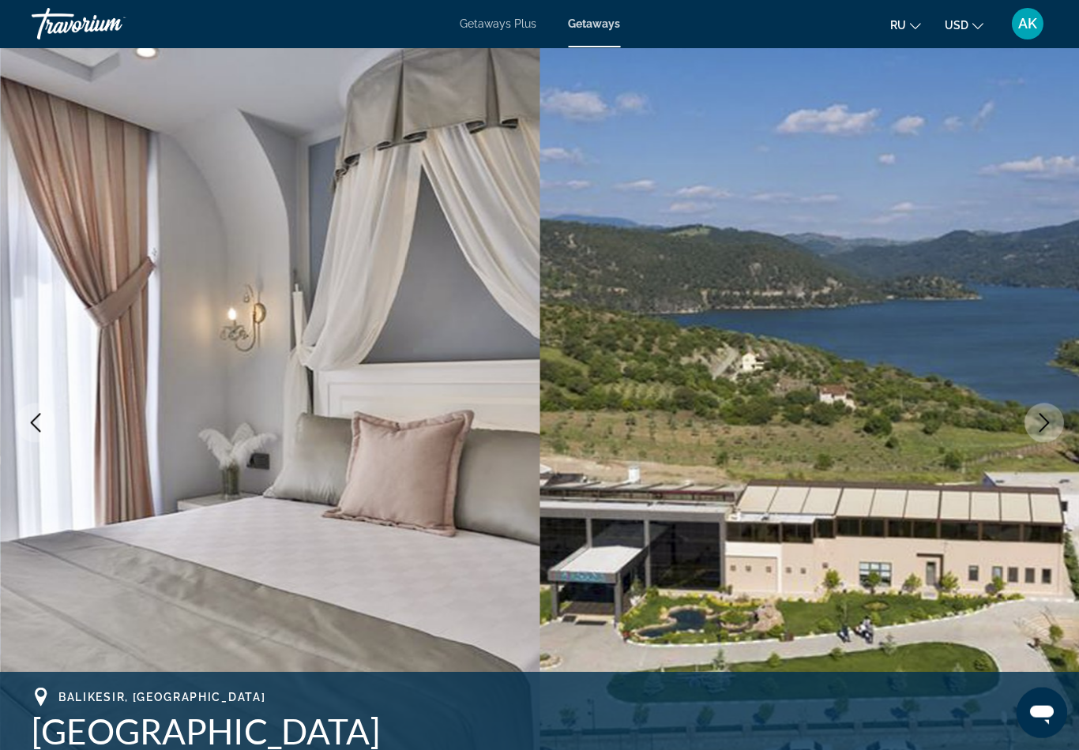
click at [1051, 426] on icon "Next image" at bounding box center [1043, 422] width 19 height 19
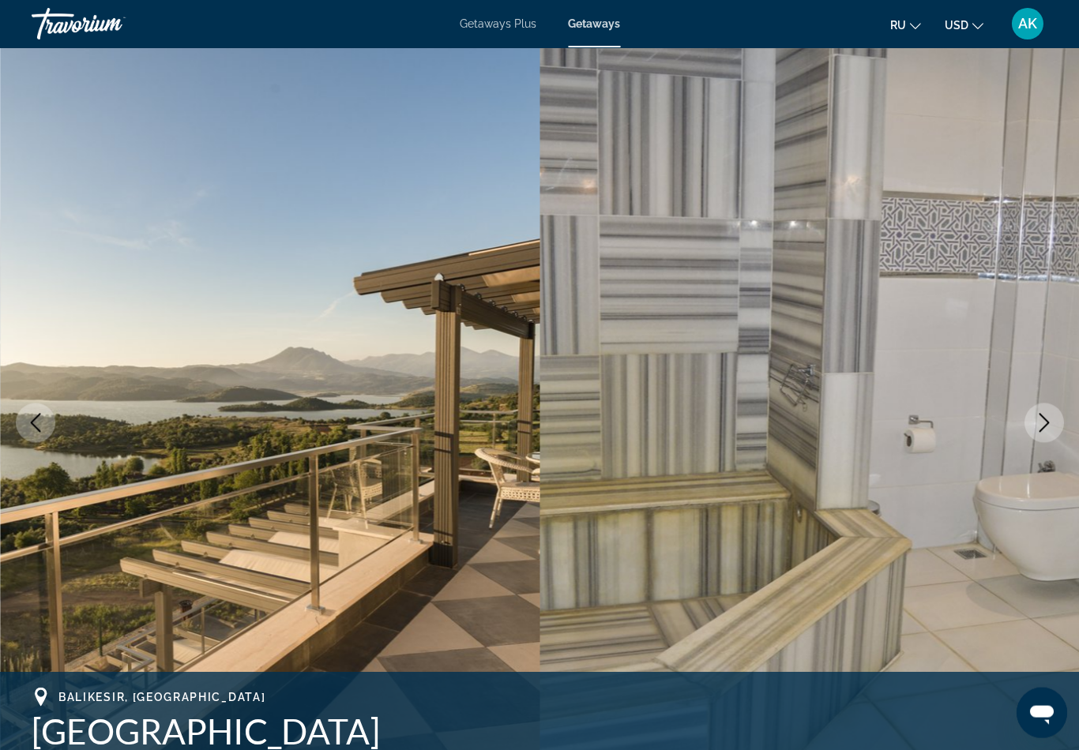
click at [1046, 424] on icon "Next image" at bounding box center [1044, 422] width 10 height 19
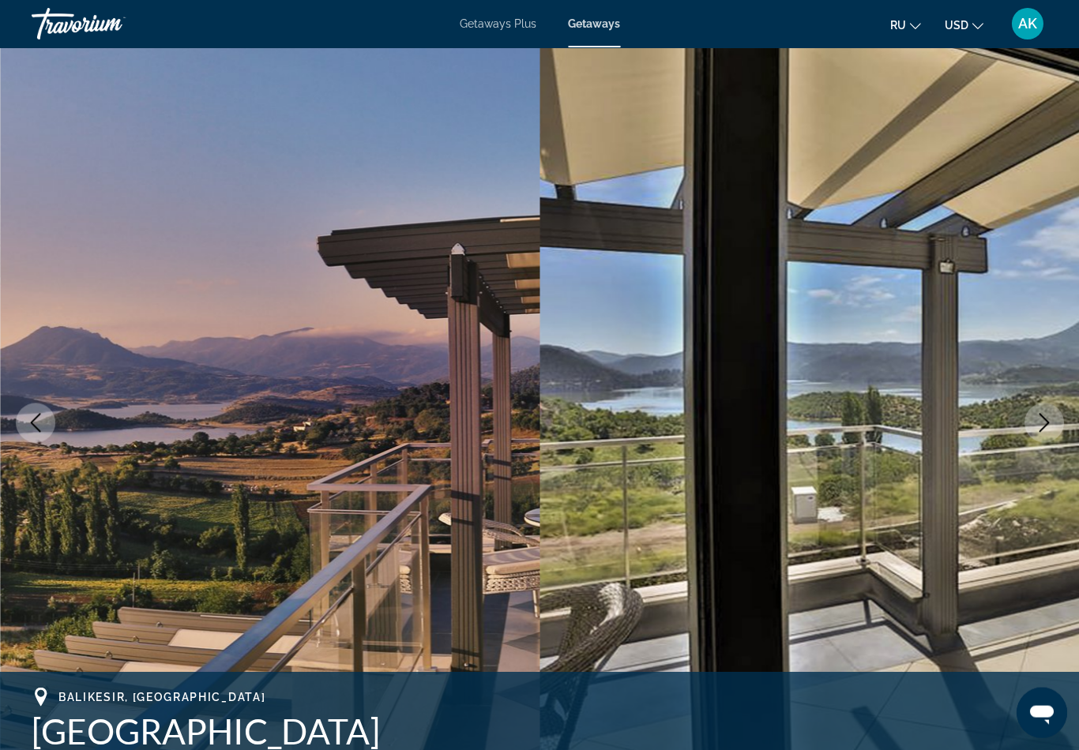
click at [1046, 426] on icon "Next image" at bounding box center [1043, 422] width 19 height 19
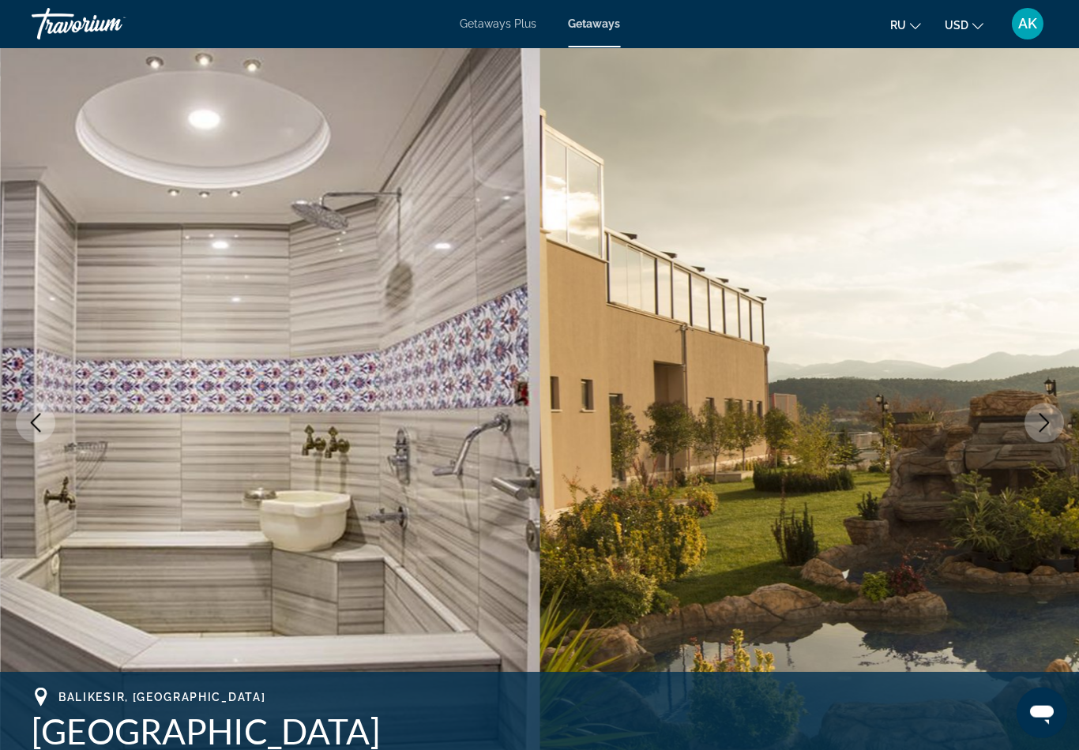
click at [1046, 423] on icon "Next image" at bounding box center [1043, 422] width 19 height 19
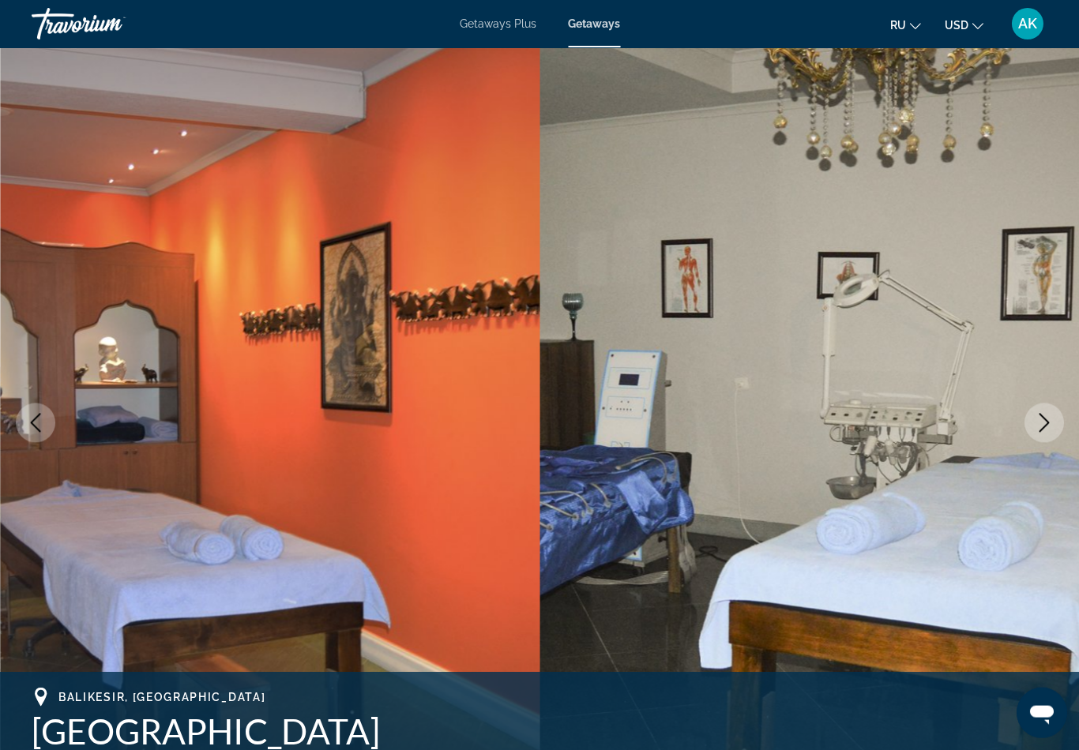
click at [1053, 419] on button "Next image" at bounding box center [1043, 422] width 39 height 39
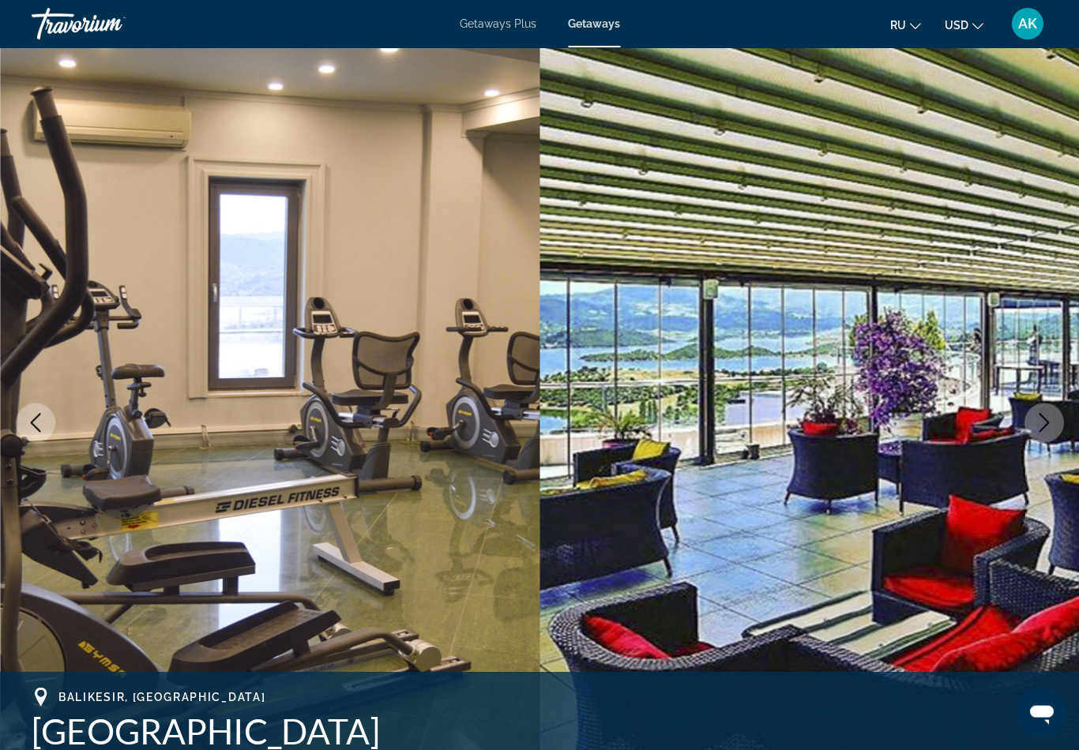
click at [1052, 417] on icon "Next image" at bounding box center [1043, 422] width 19 height 19
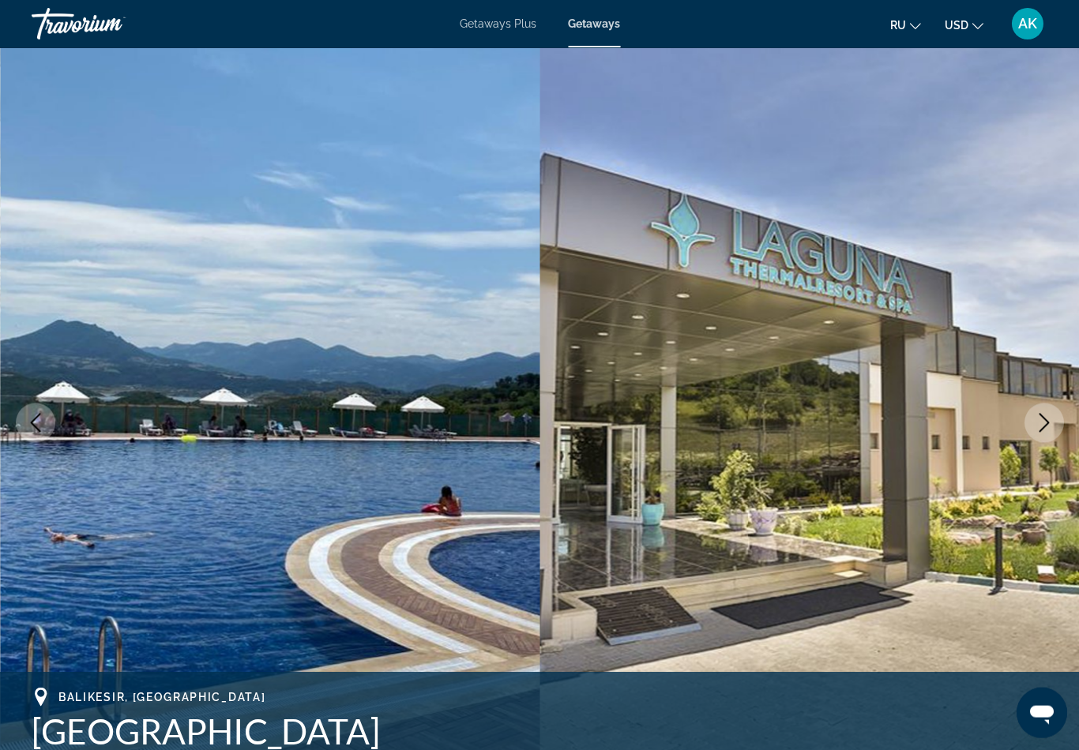
click at [1049, 420] on icon "Next image" at bounding box center [1043, 422] width 19 height 19
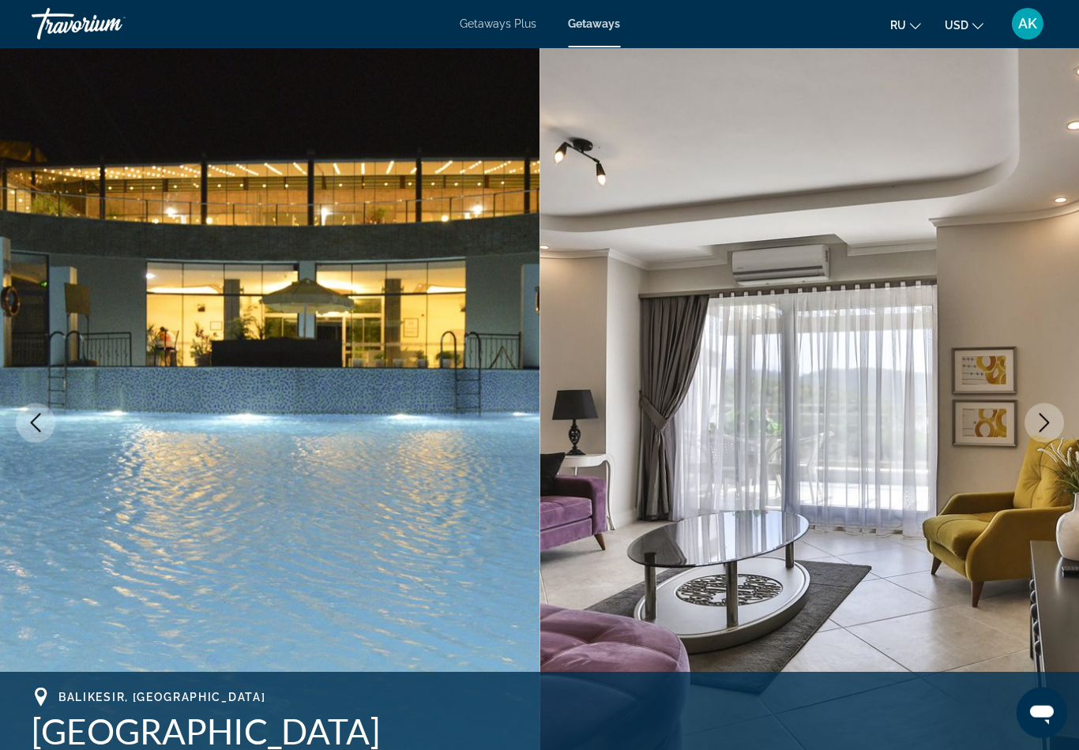
click at [1050, 420] on icon "Next image" at bounding box center [1043, 422] width 19 height 19
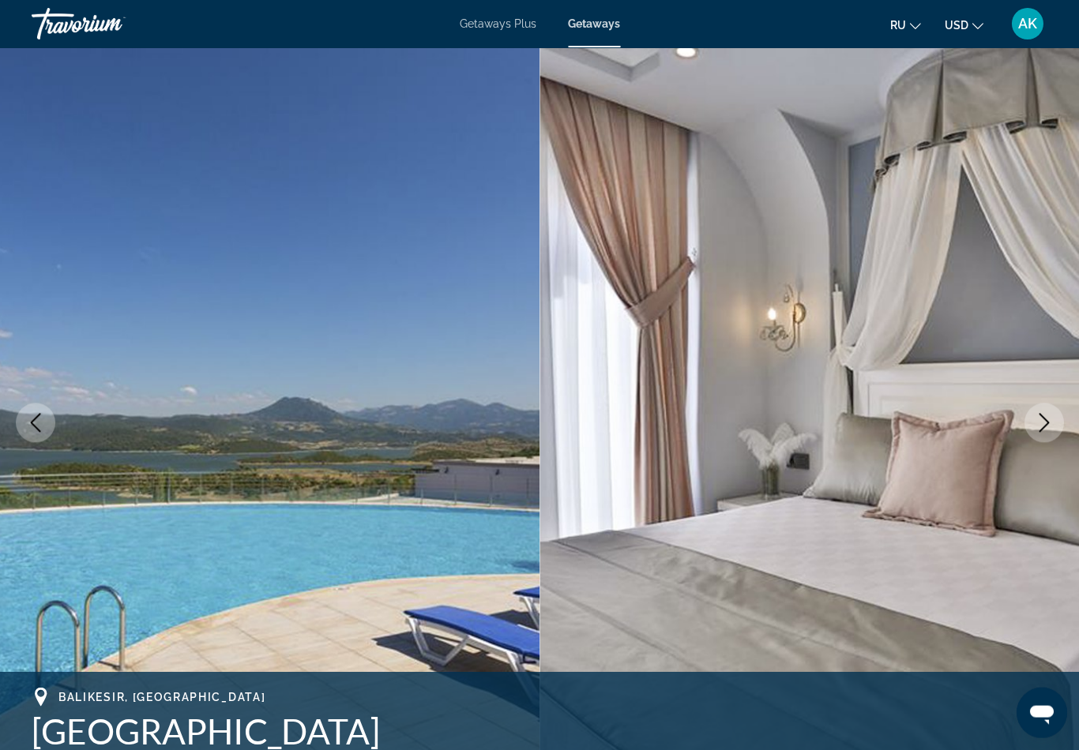
click at [1047, 418] on icon "Next image" at bounding box center [1043, 422] width 19 height 19
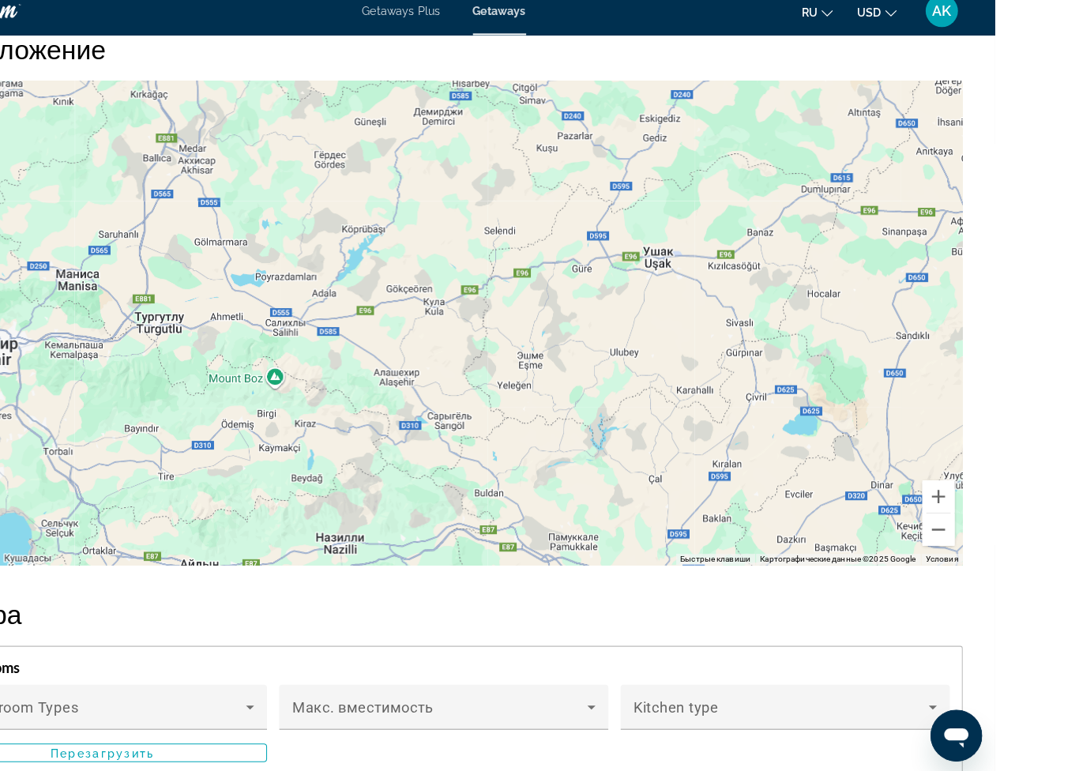
scroll to position [2410, 0]
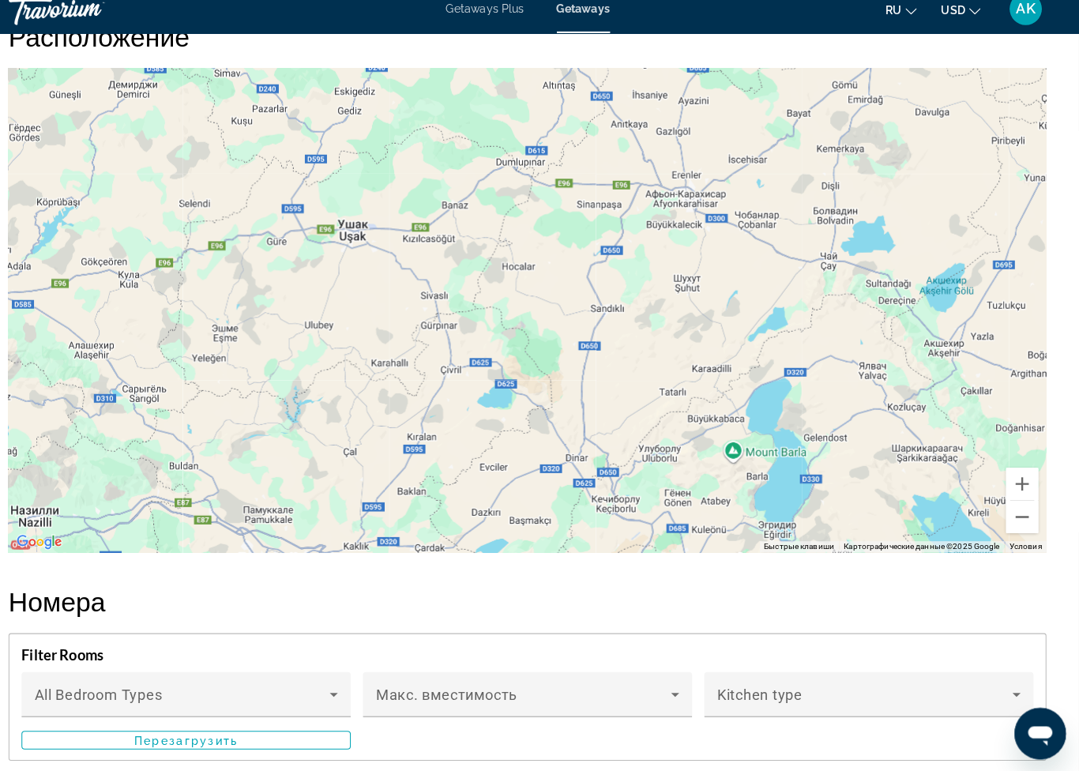
click at [1008, 509] on button "Уменьшить" at bounding box center [1024, 521] width 32 height 32
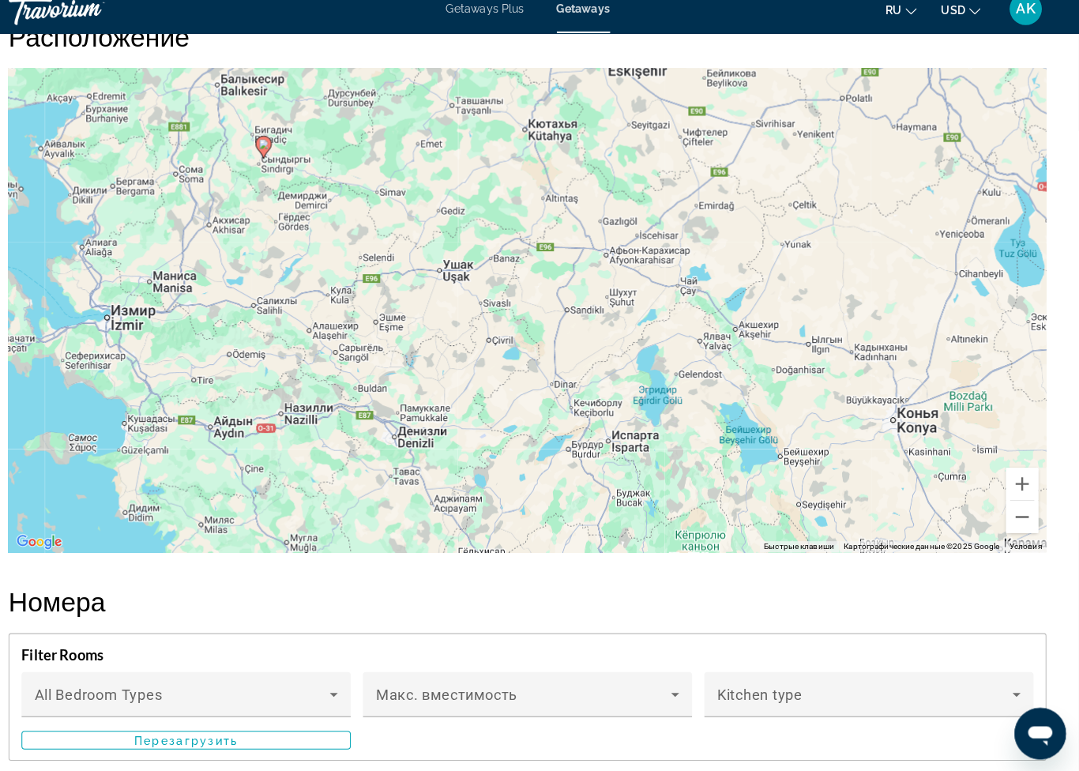
click at [1008, 515] on button "Уменьшить" at bounding box center [1024, 521] width 32 height 32
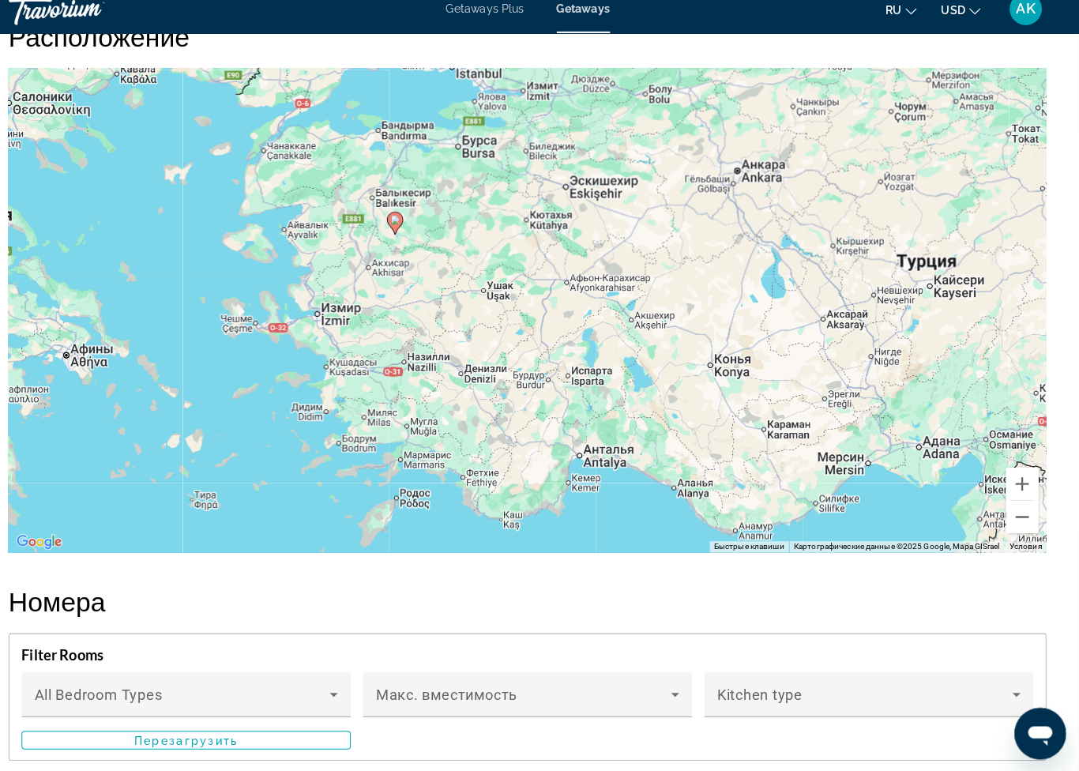
click at [1008, 516] on button "Уменьшить" at bounding box center [1024, 521] width 32 height 32
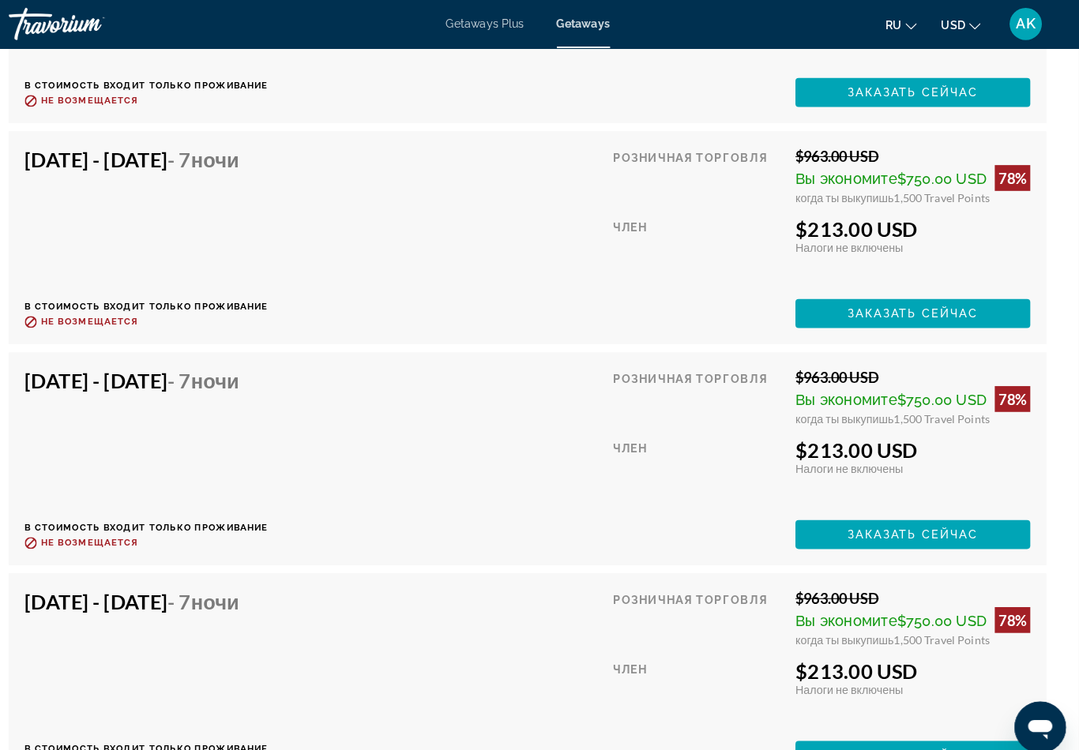
scroll to position [8260, 0]
